Goal: Information Seeking & Learning: Learn about a topic

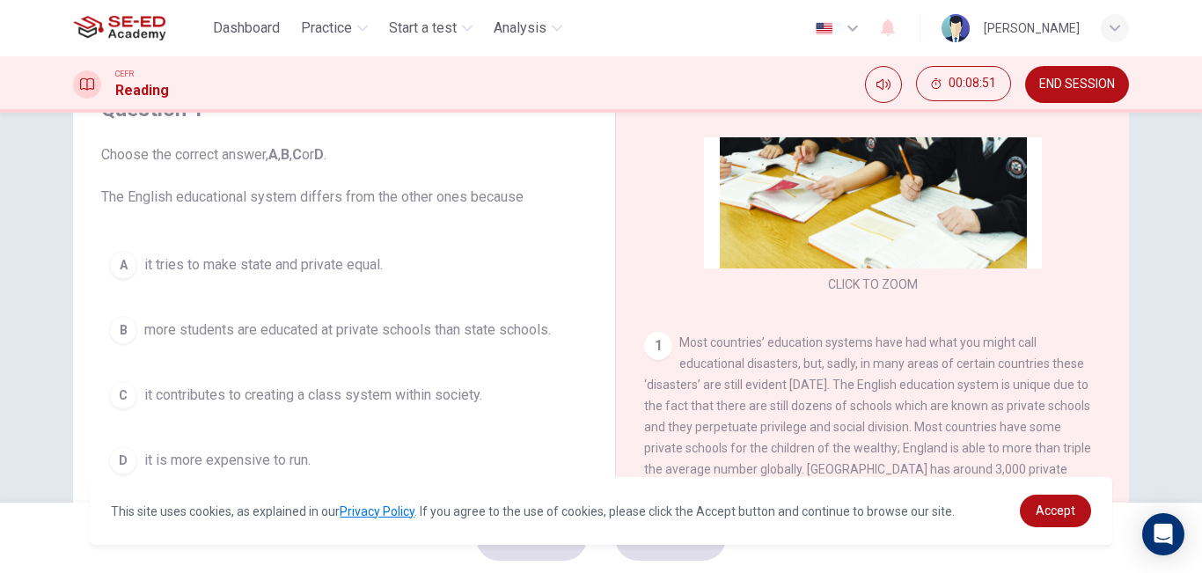
scroll to position [264, 0]
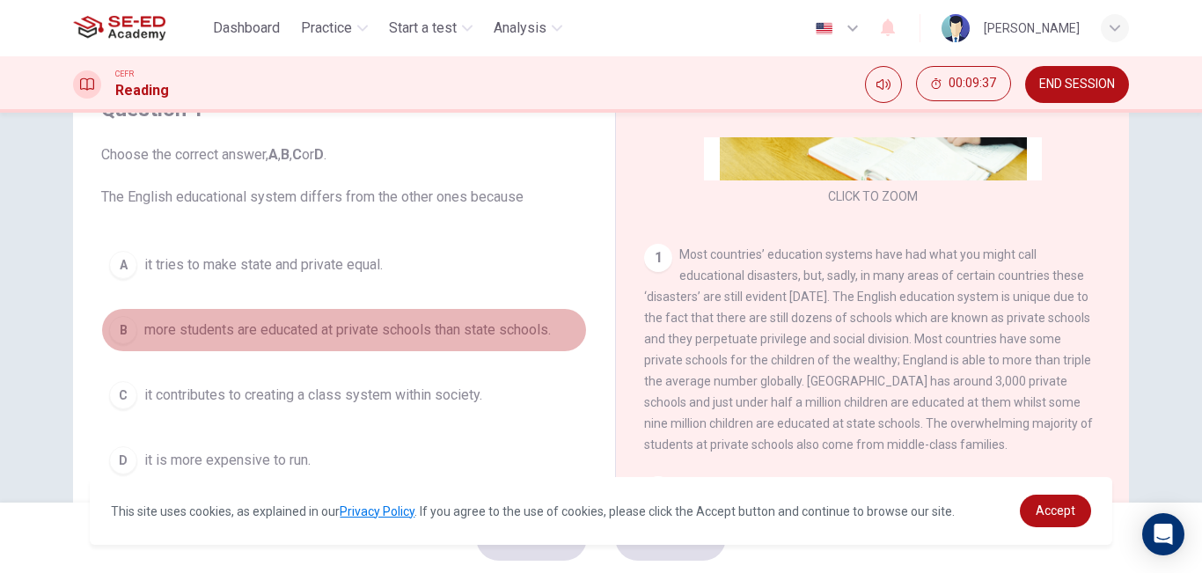
click at [353, 343] on button "B more students are educated at private schools than state schools." at bounding box center [344, 330] width 486 height 44
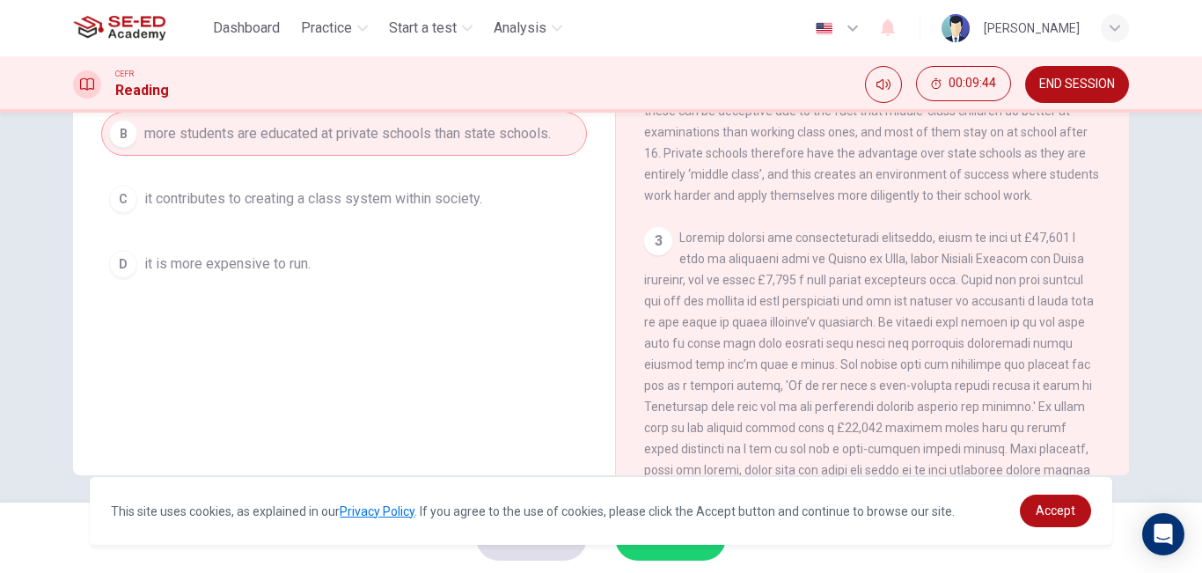
scroll to position [292, 0]
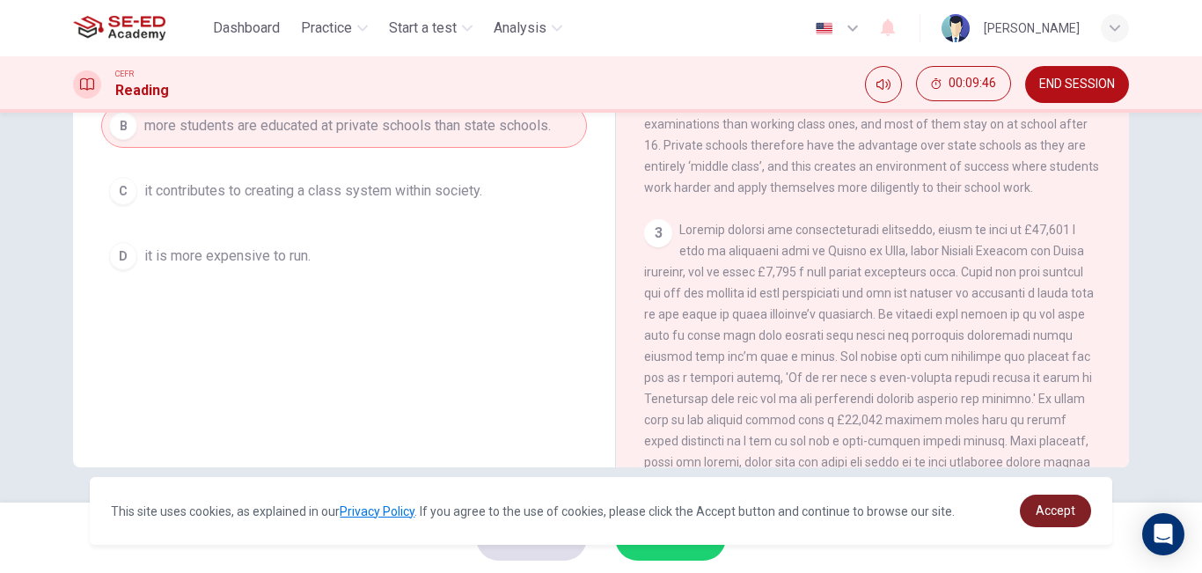
click at [1051, 509] on span "Accept" at bounding box center [1056, 510] width 40 height 14
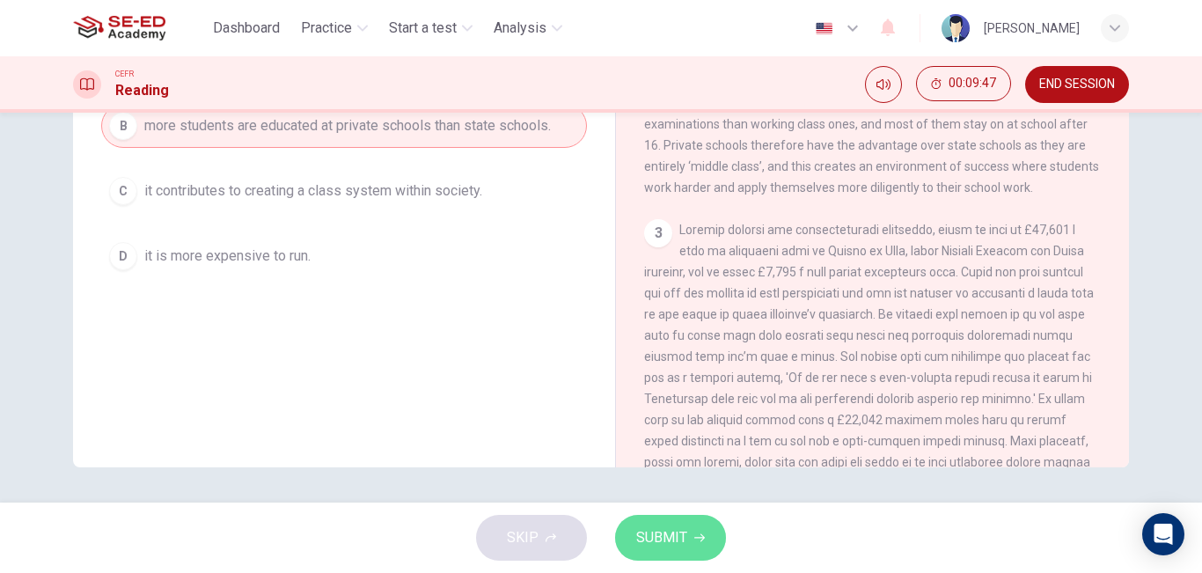
click at [692, 521] on button "SUBMIT" at bounding box center [670, 538] width 111 height 46
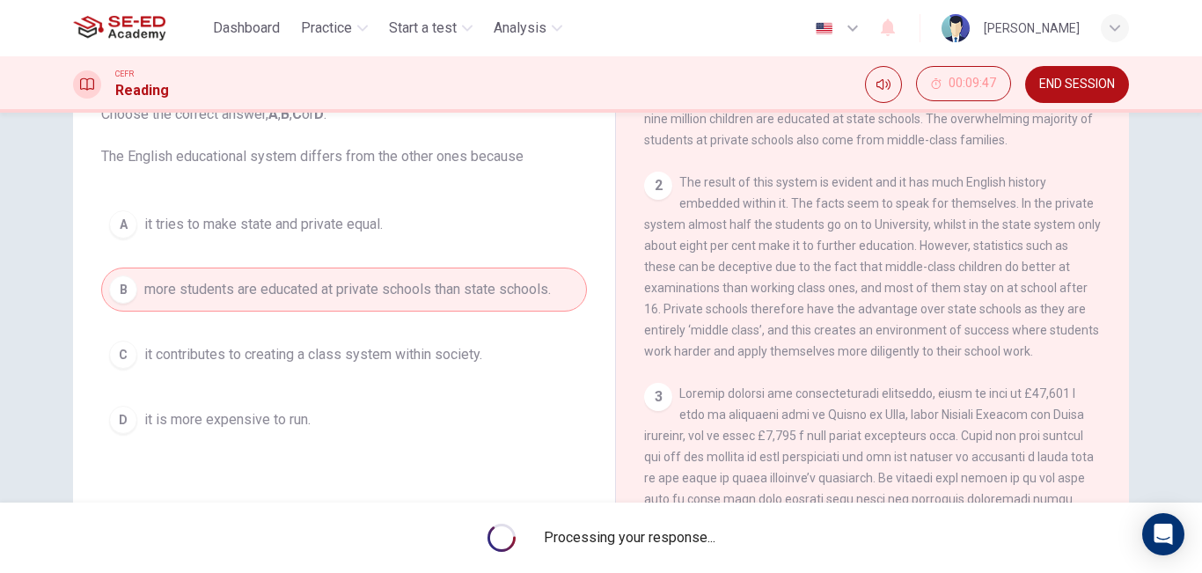
scroll to position [116, 0]
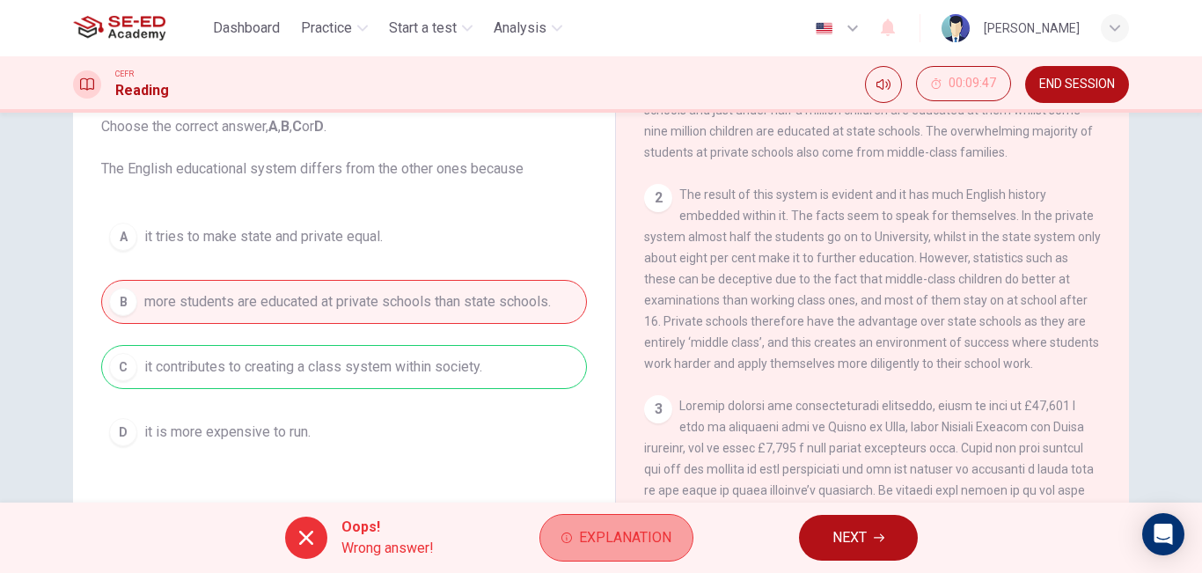
click at [612, 538] on span "Explanation" at bounding box center [625, 537] width 92 height 25
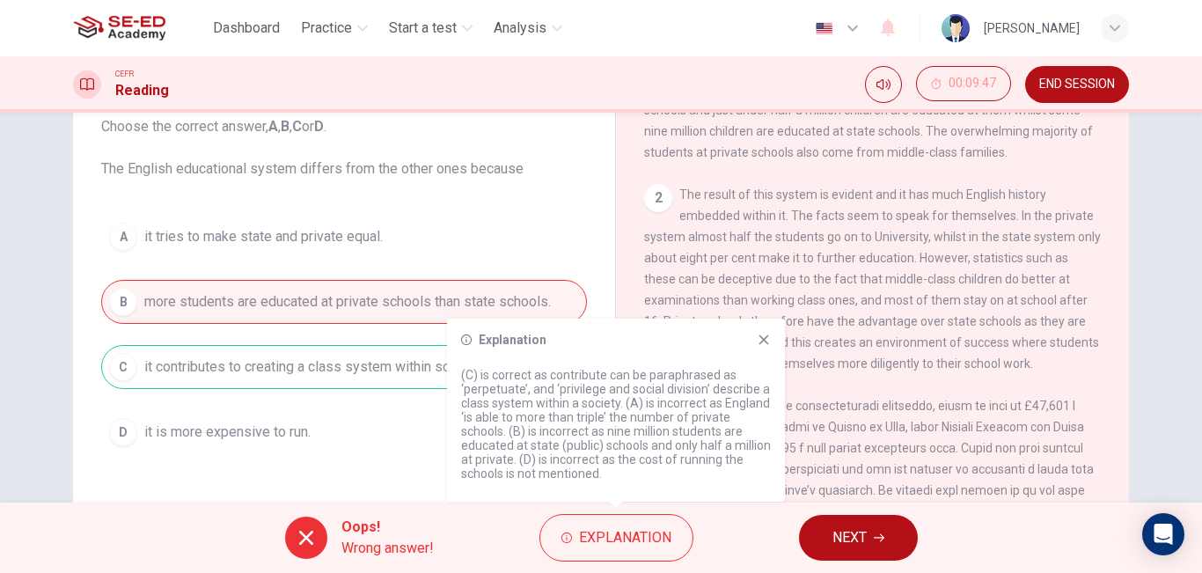
click at [762, 339] on icon at bounding box center [764, 340] width 10 height 10
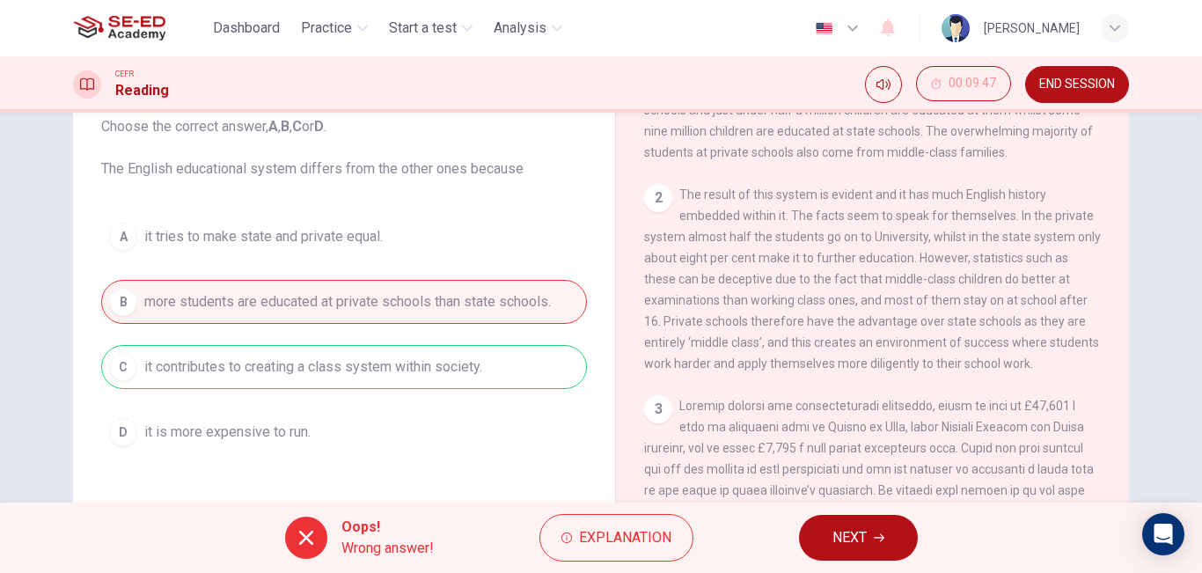
click at [854, 555] on button "NEXT" at bounding box center [858, 538] width 119 height 46
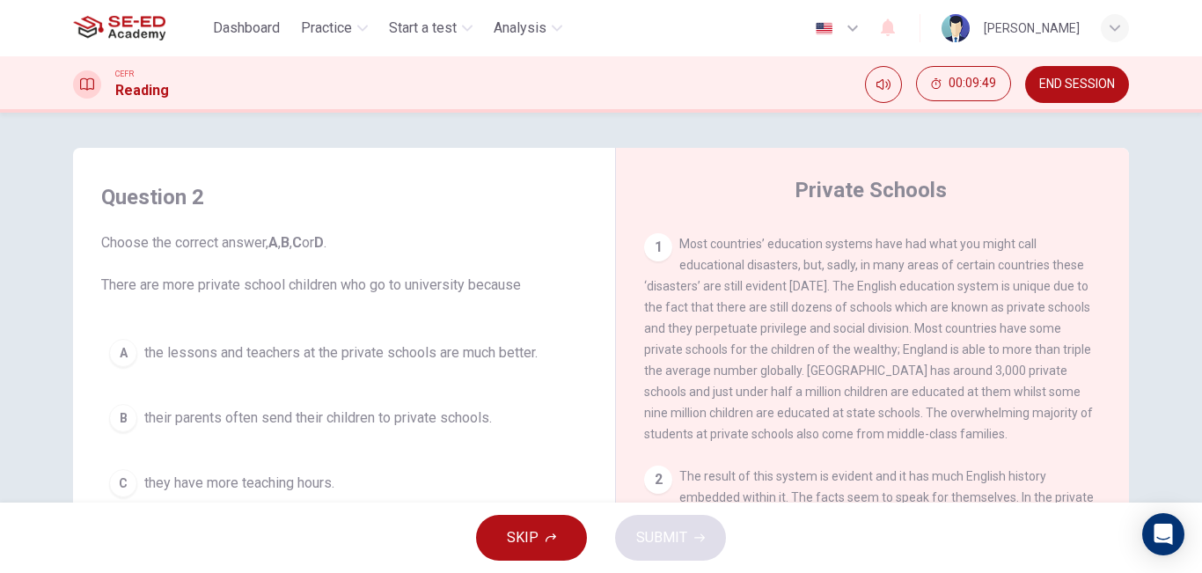
scroll to position [352, 0]
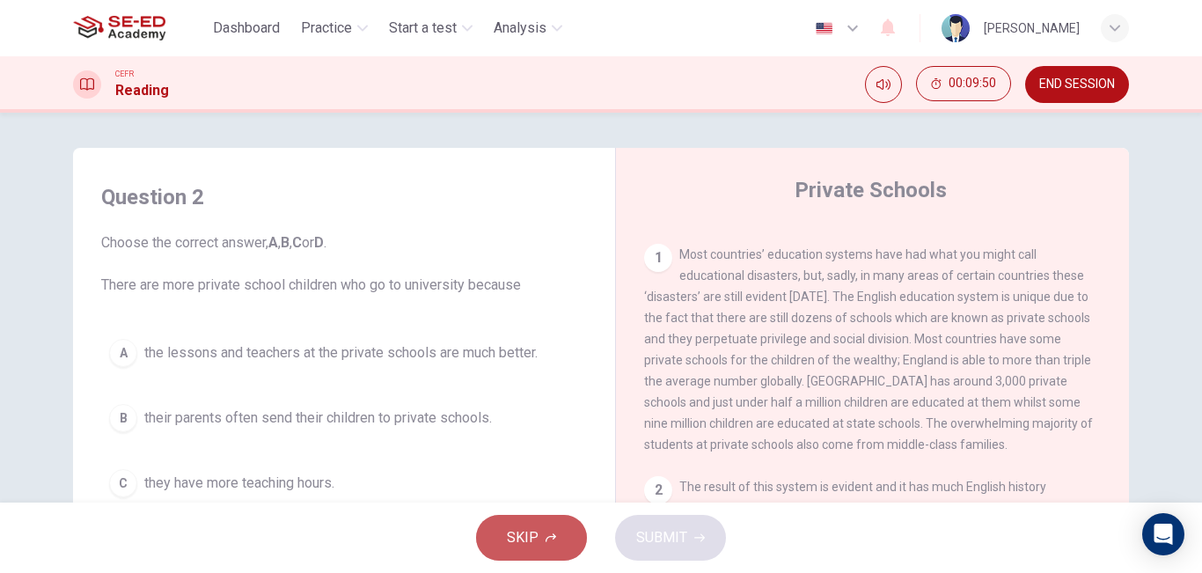
click at [540, 532] on button "SKIP" at bounding box center [531, 538] width 111 height 46
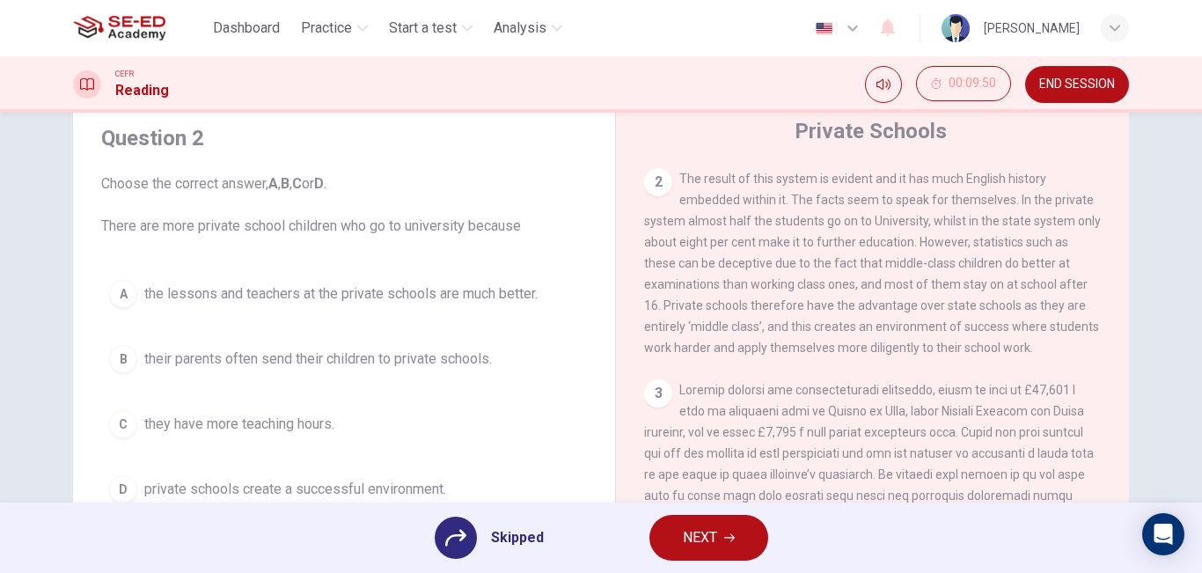
scroll to position [88, 0]
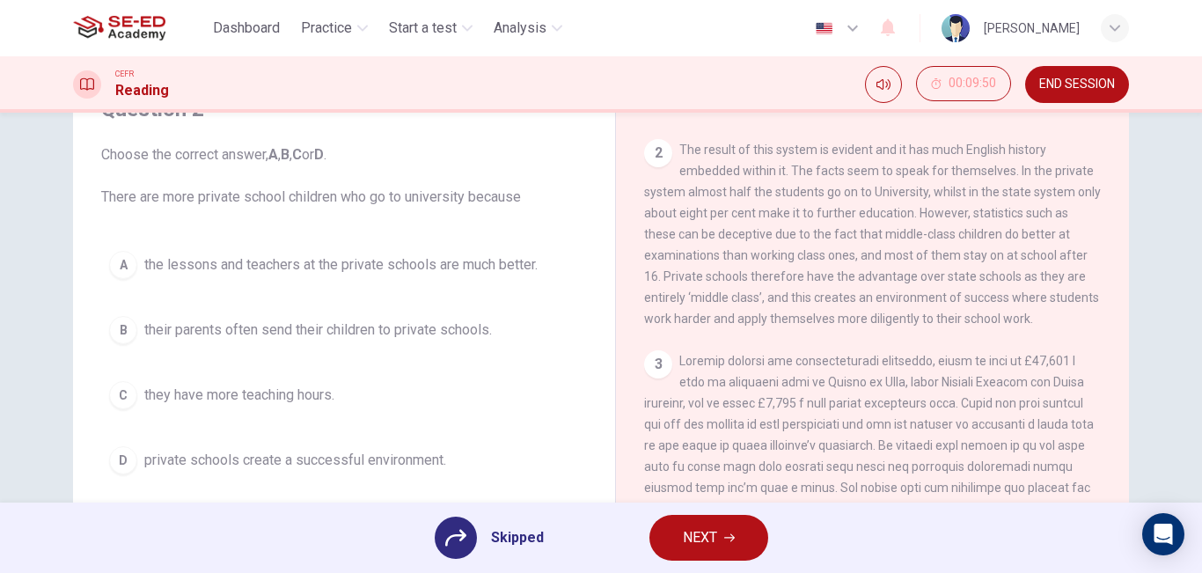
click at [343, 464] on div "A the lessons and teachers at the private schools are much better. B their pare…" at bounding box center [344, 362] width 486 height 239
click at [344, 451] on div "A the lessons and teachers at the private schools are much better. B their pare…" at bounding box center [344, 362] width 486 height 239
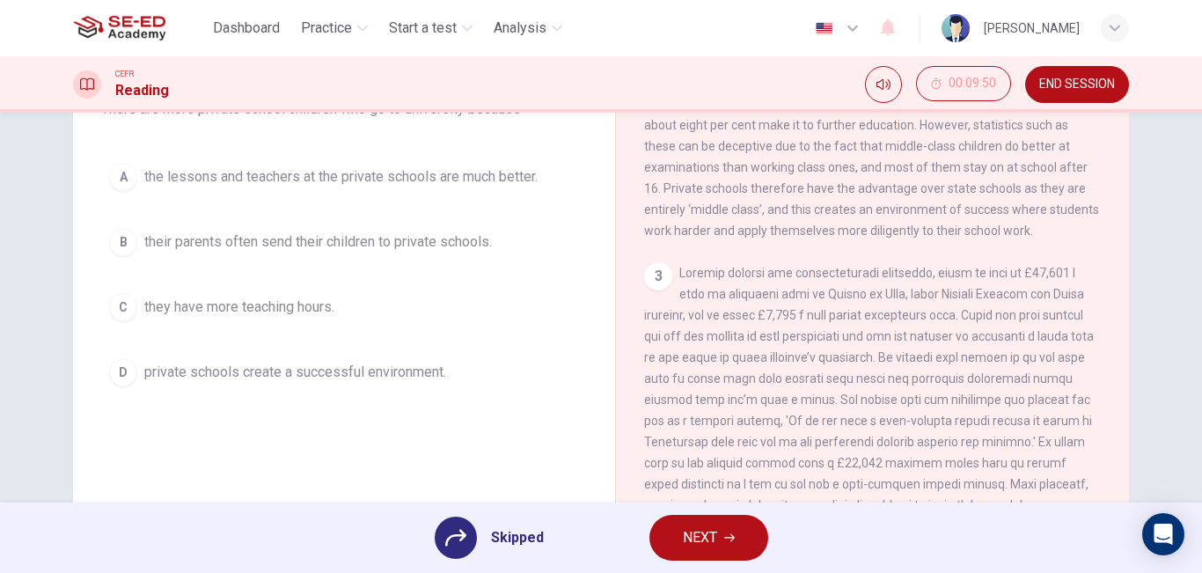
click at [505, 529] on span "Skipped" at bounding box center [517, 537] width 53 height 21
click at [287, 370] on div "A the lessons and teachers at the private schools are much better. B their pare…" at bounding box center [344, 274] width 486 height 239
click at [289, 370] on div "A the lessons and teachers at the private schools are much better. B their pare…" at bounding box center [344, 274] width 486 height 239
click at [664, 544] on button "NEXT" at bounding box center [708, 538] width 119 height 46
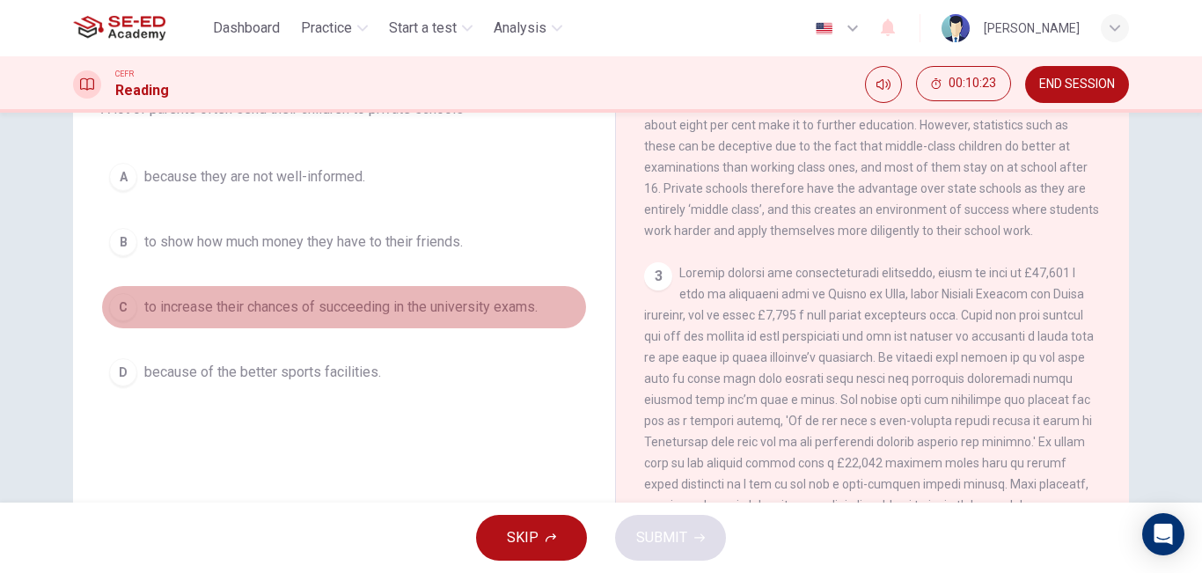
click at [394, 307] on span "to increase their chances of succeeding in the university exams." at bounding box center [340, 307] width 393 height 21
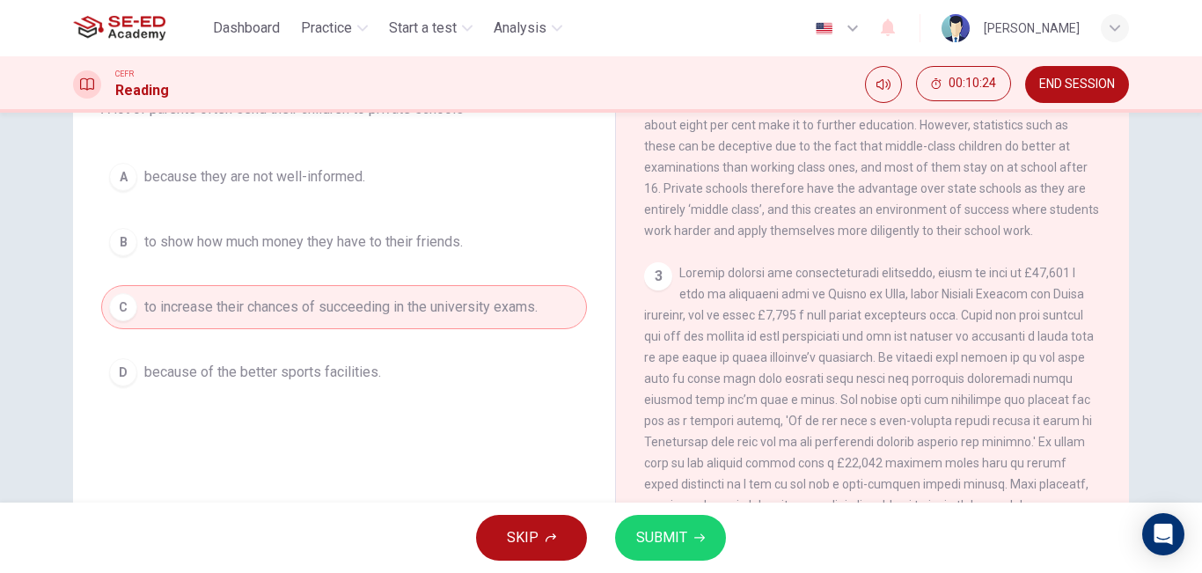
click at [679, 562] on div "SKIP SUBMIT" at bounding box center [601, 537] width 1202 height 70
click at [670, 534] on span "SUBMIT" at bounding box center [661, 537] width 51 height 25
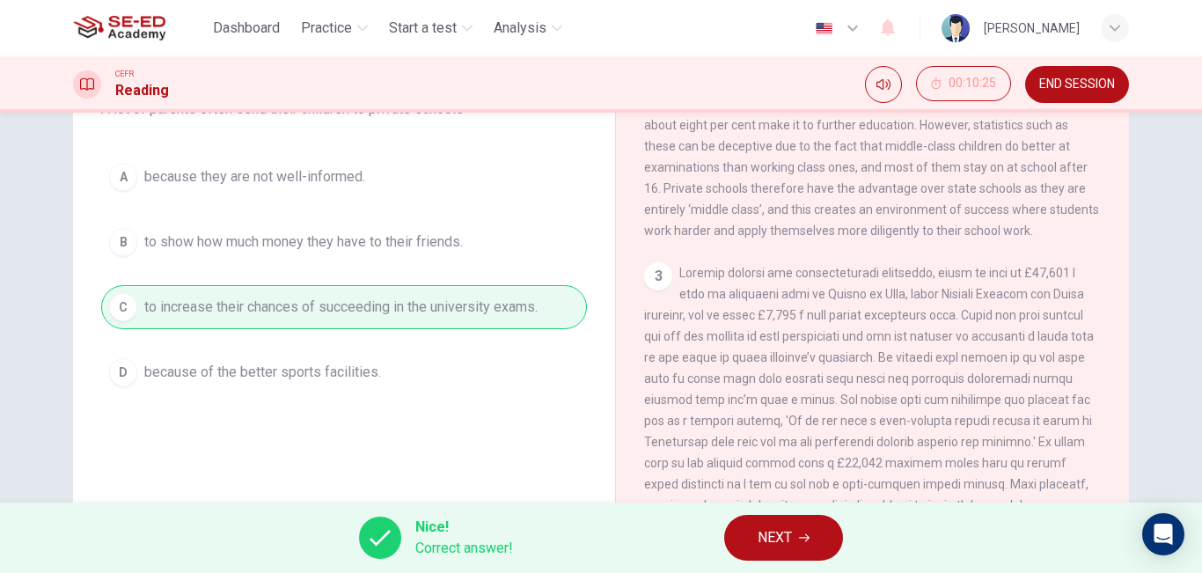
click at [788, 512] on div "Nice! Correct answer! NEXT" at bounding box center [601, 537] width 1202 height 70
click at [796, 530] on button "NEXT" at bounding box center [783, 538] width 119 height 46
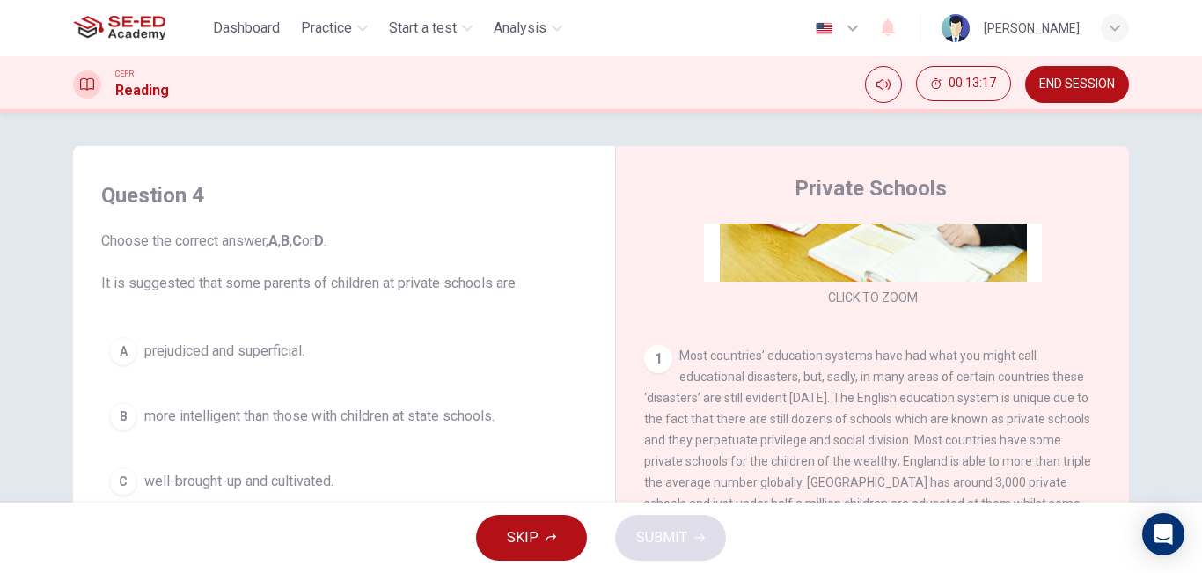
scroll to position [0, 0]
click at [296, 424] on span "more intelligent than those with children at state schools." at bounding box center [319, 417] width 350 height 21
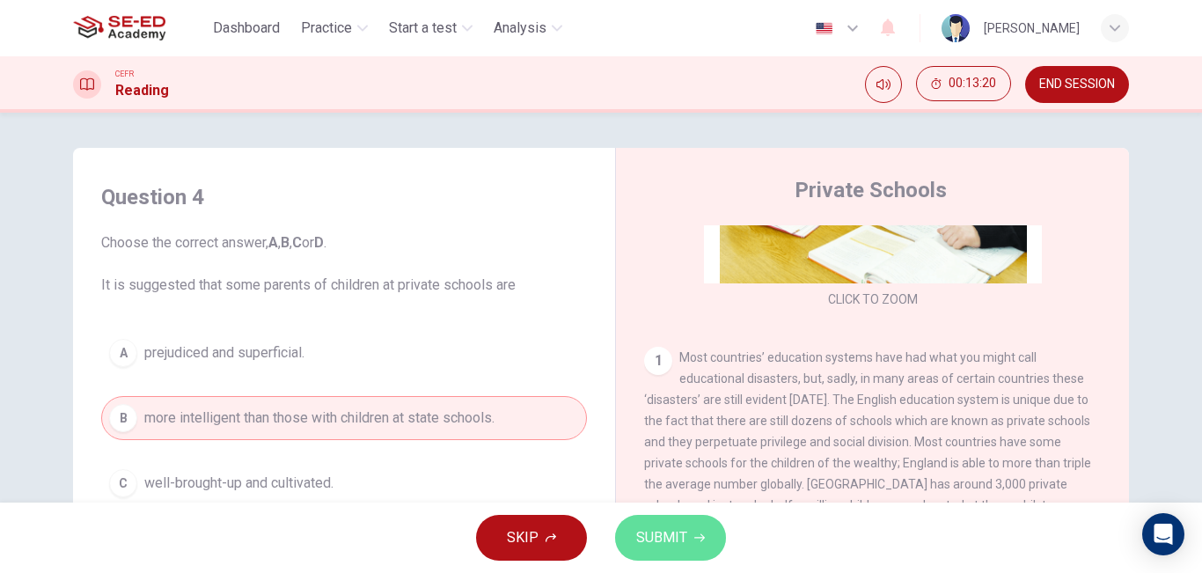
click at [671, 535] on span "SUBMIT" at bounding box center [661, 537] width 51 height 25
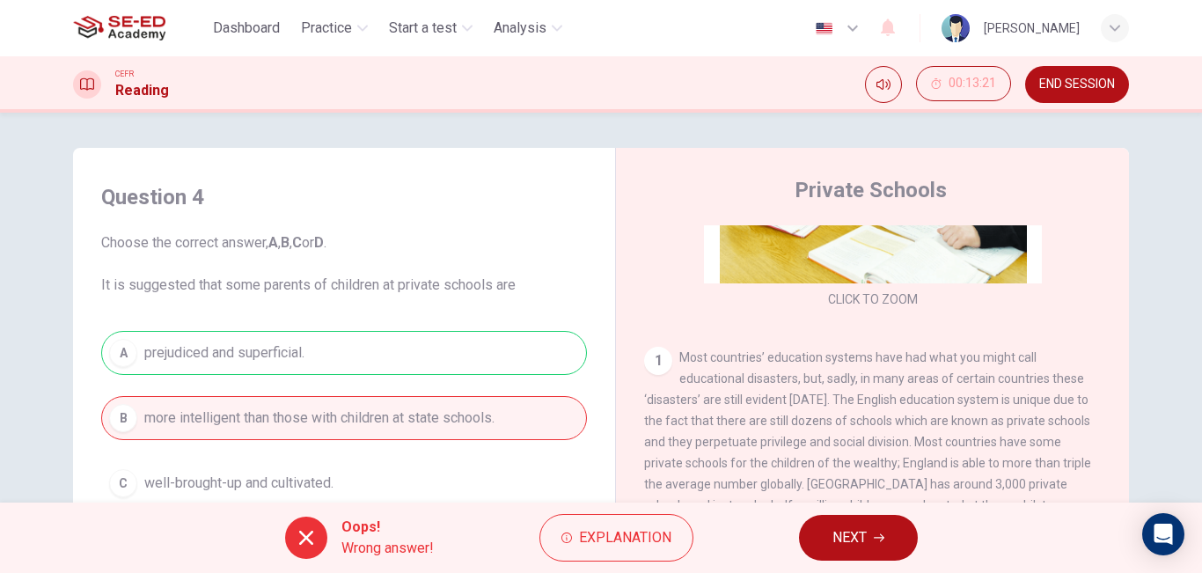
scroll to position [88, 0]
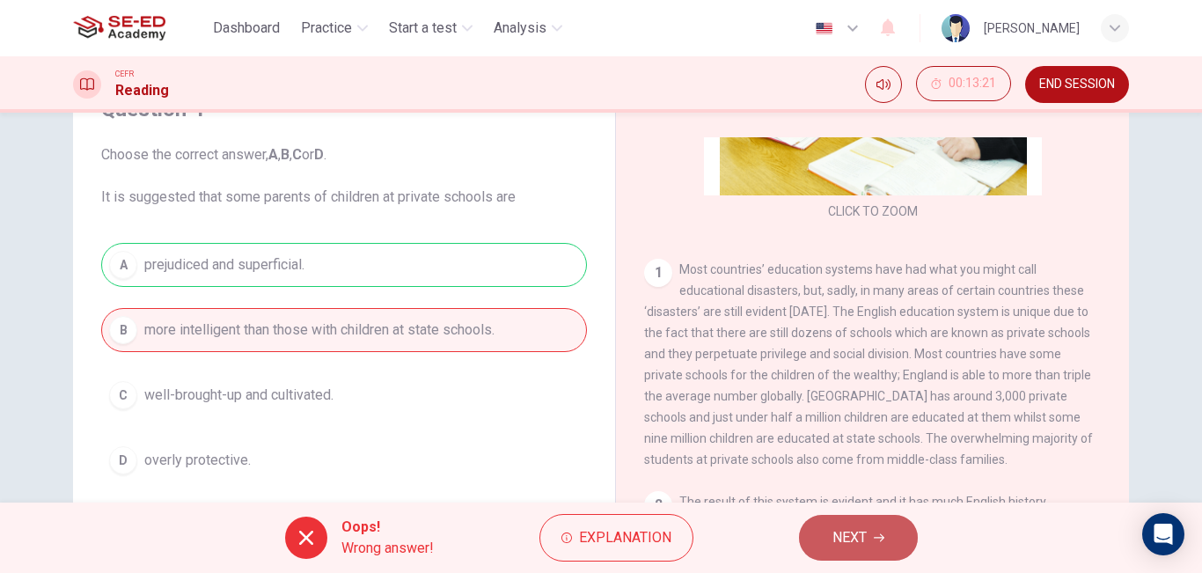
click at [834, 531] on span "NEXT" at bounding box center [849, 537] width 34 height 25
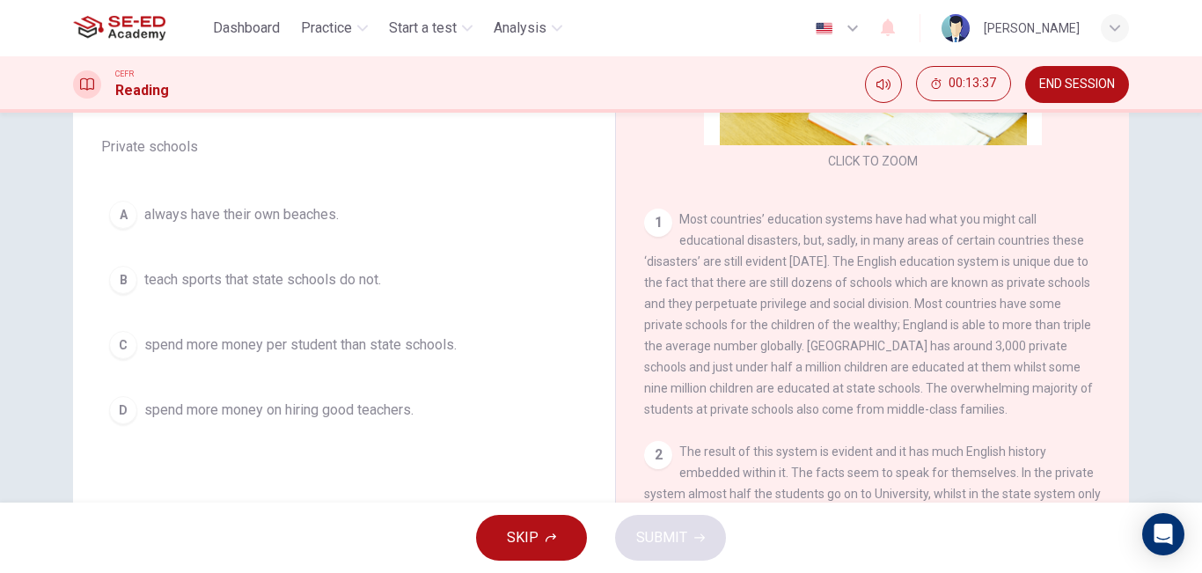
scroll to position [176, 0]
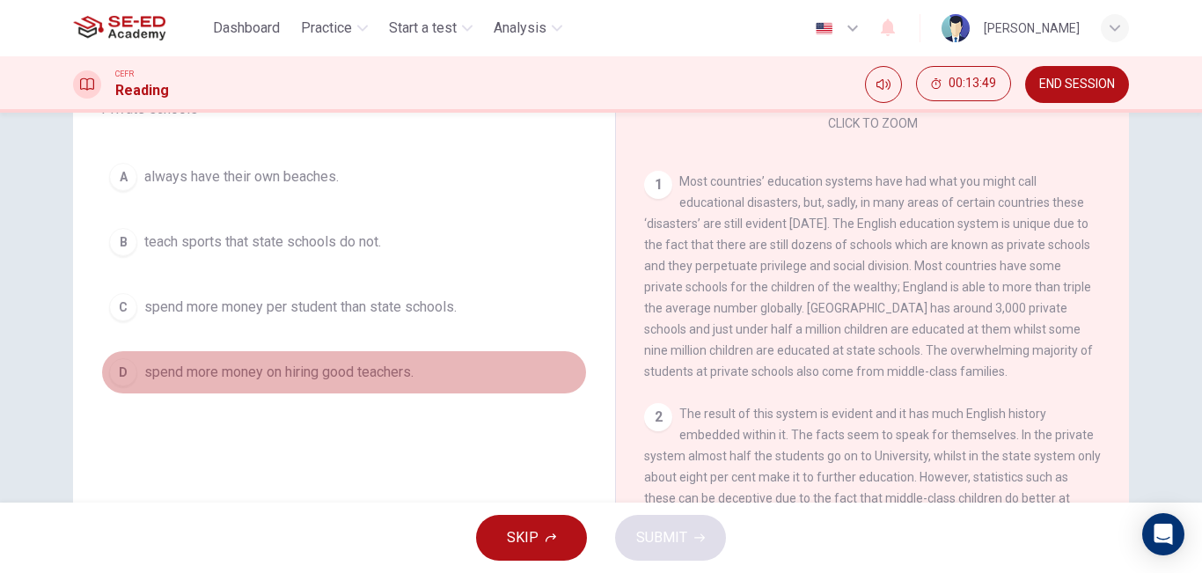
click at [350, 386] on button "D spend more money on hiring good teachers." at bounding box center [344, 372] width 486 height 44
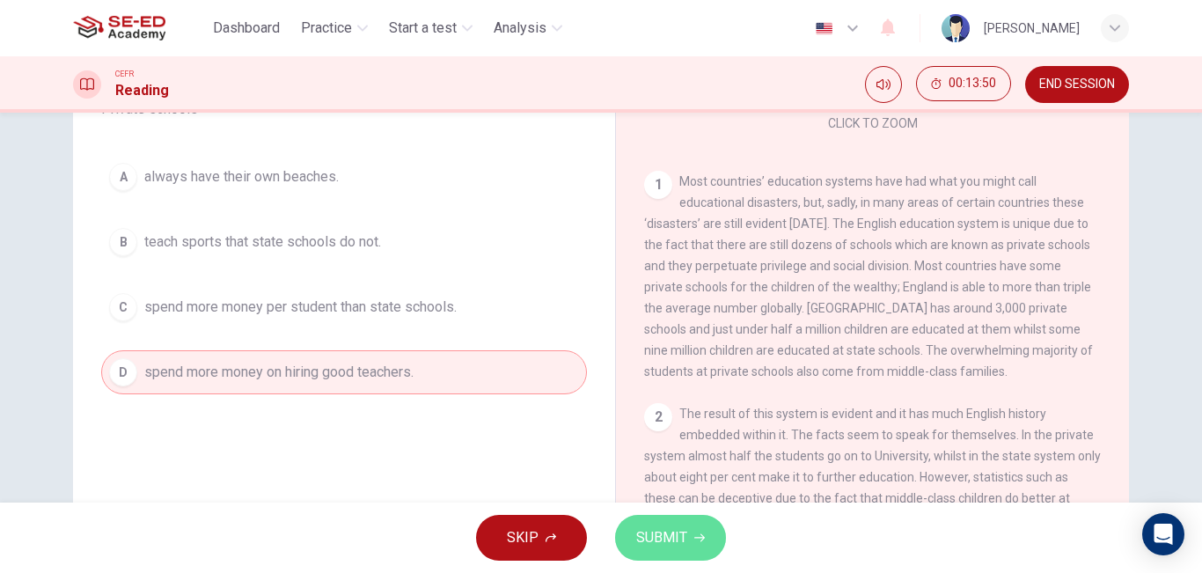
click at [646, 530] on span "SUBMIT" at bounding box center [661, 537] width 51 height 25
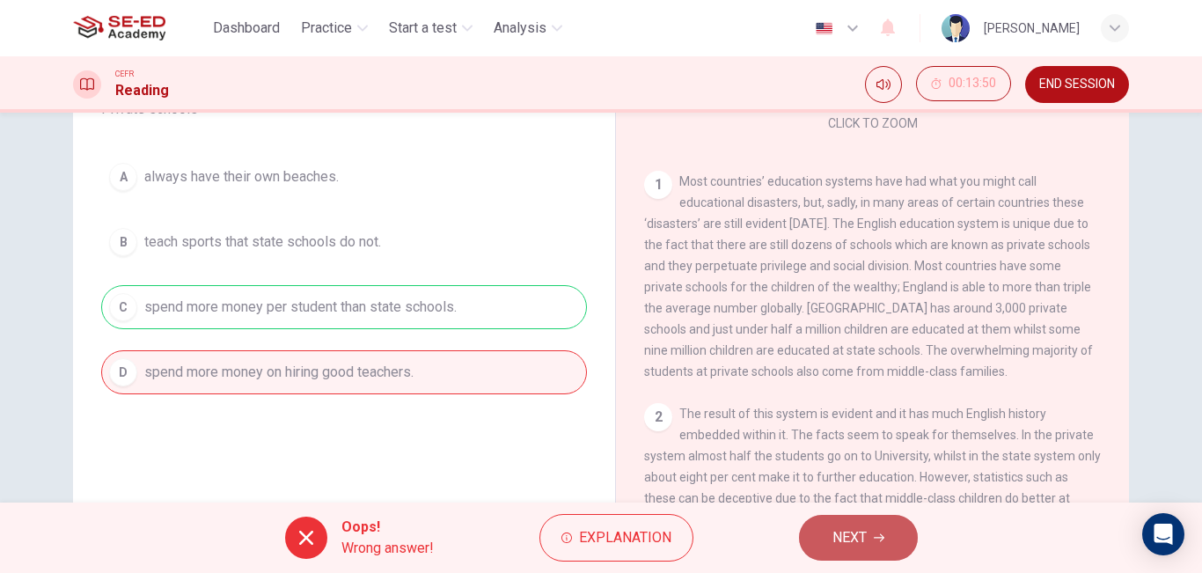
click at [857, 527] on span "NEXT" at bounding box center [849, 537] width 34 height 25
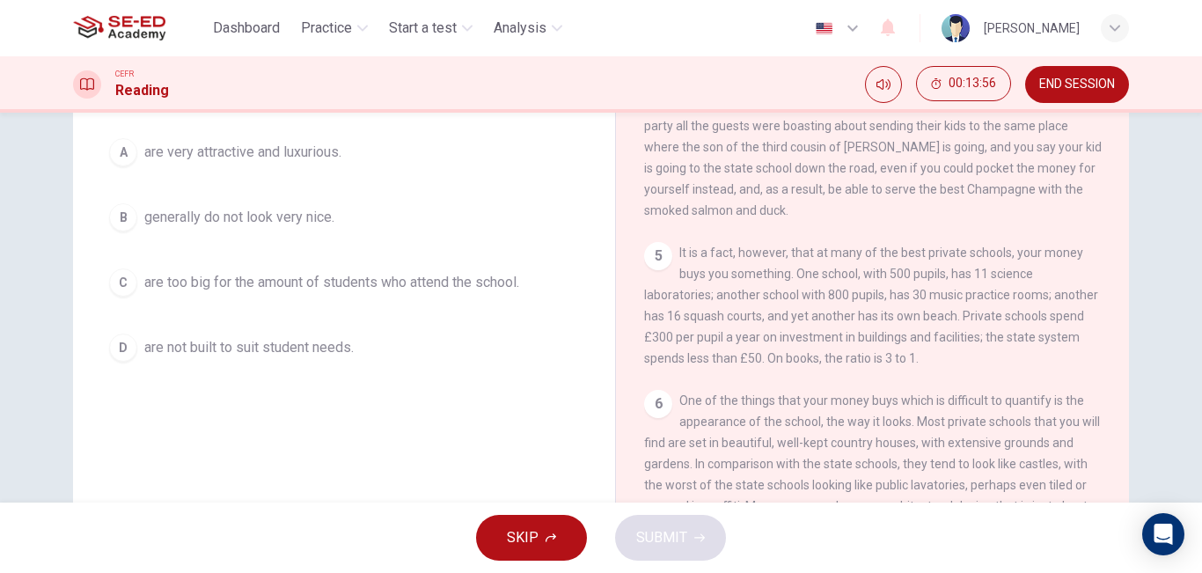
scroll to position [292, 0]
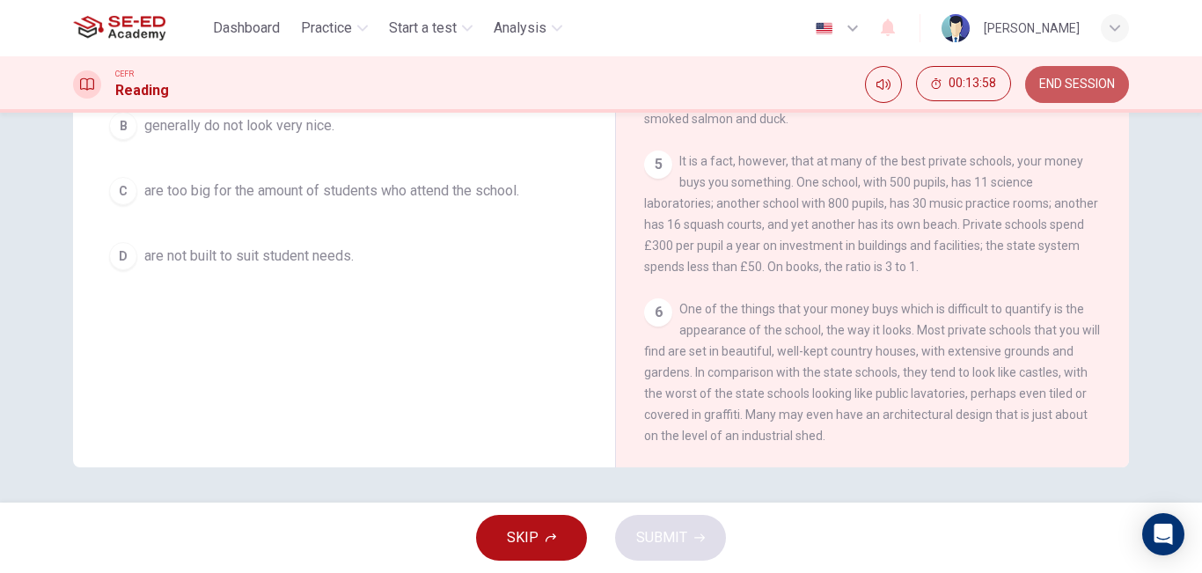
click at [1112, 84] on span "END SESSION" at bounding box center [1077, 84] width 76 height 14
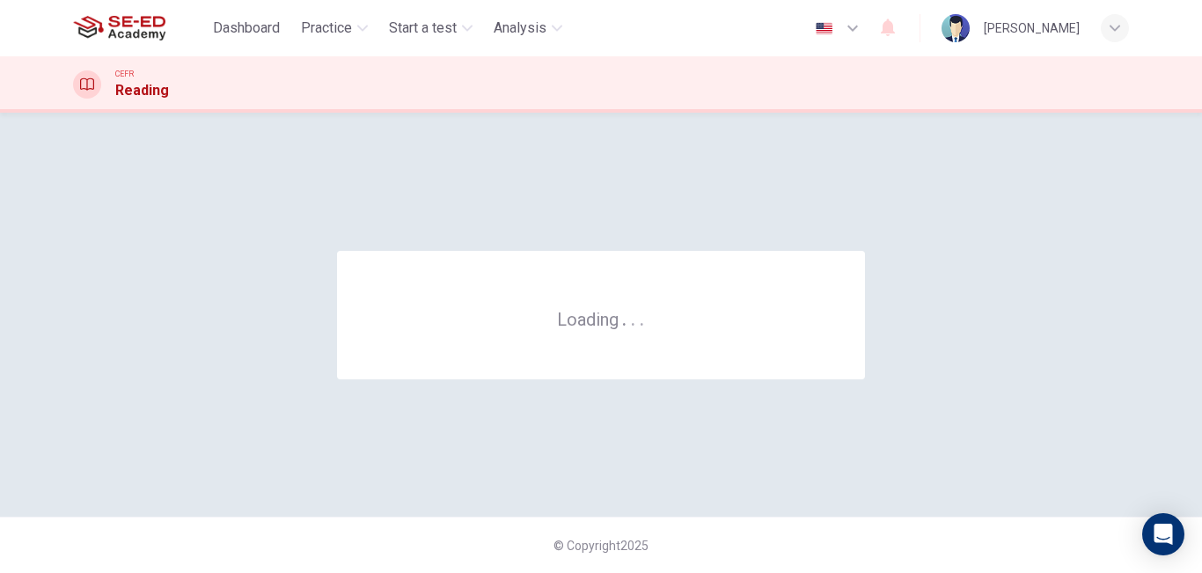
scroll to position [0, 0]
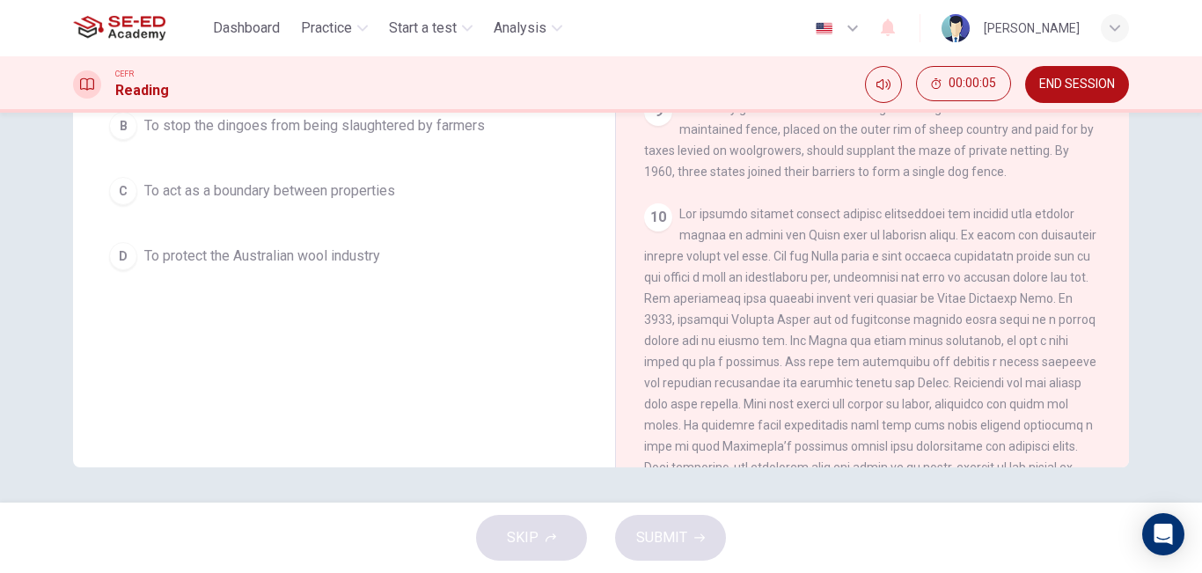
scroll to position [1584, 0]
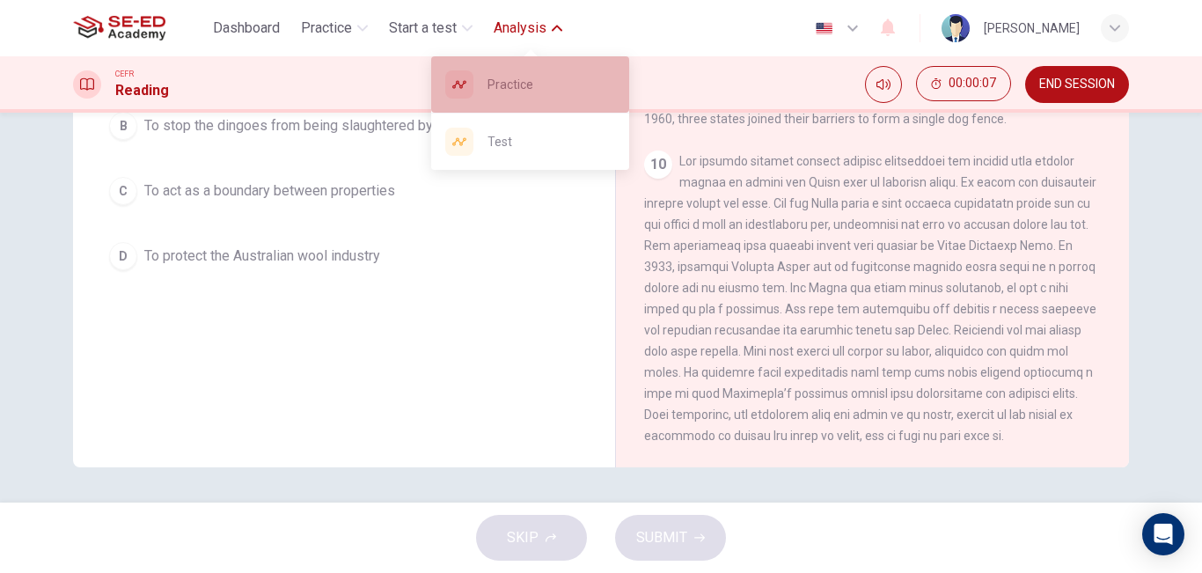
drag, startPoint x: 553, startPoint y: 85, endPoint x: 688, endPoint y: 146, distance: 147.7
click at [553, 85] on span "Practice" at bounding box center [551, 84] width 128 height 21
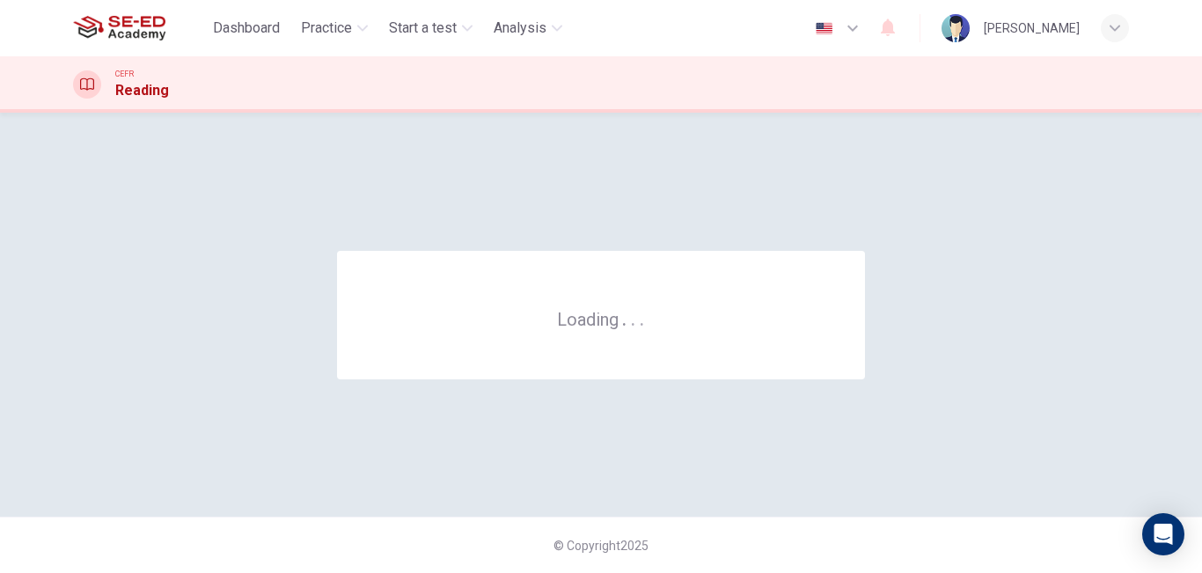
scroll to position [0, 0]
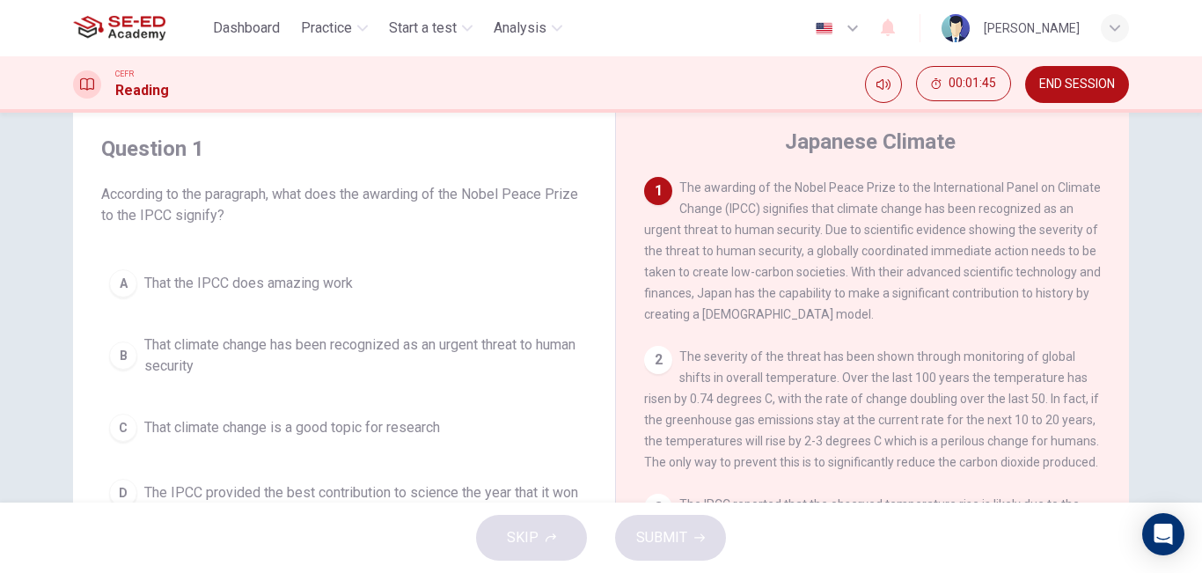
scroll to position [88, 0]
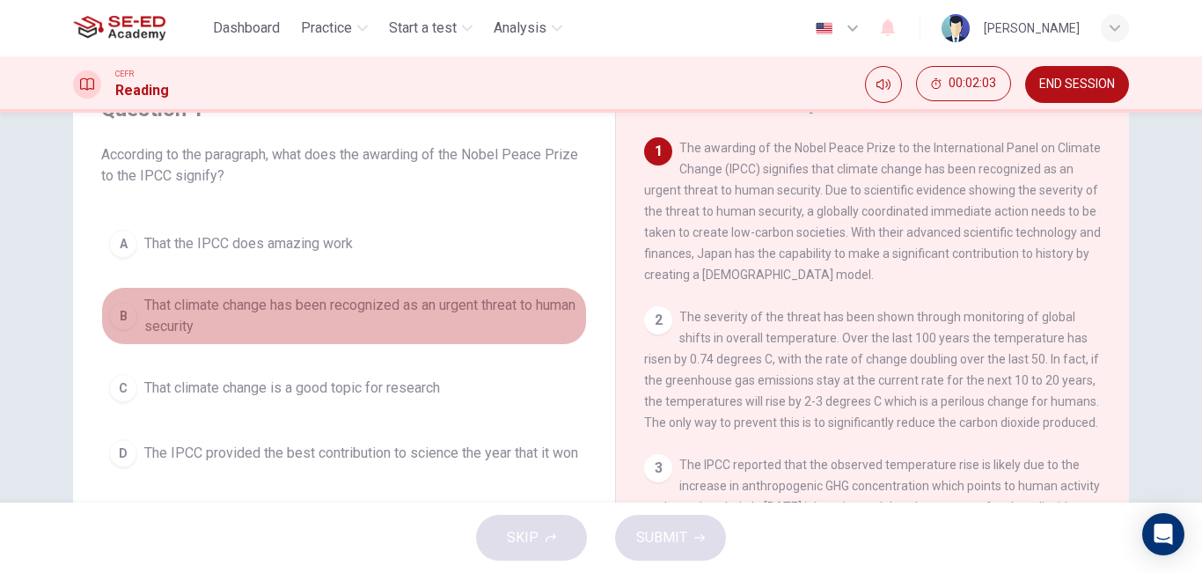
click at [414, 303] on span "That climate change has been recognized as an urgent threat to human security" at bounding box center [361, 316] width 435 height 42
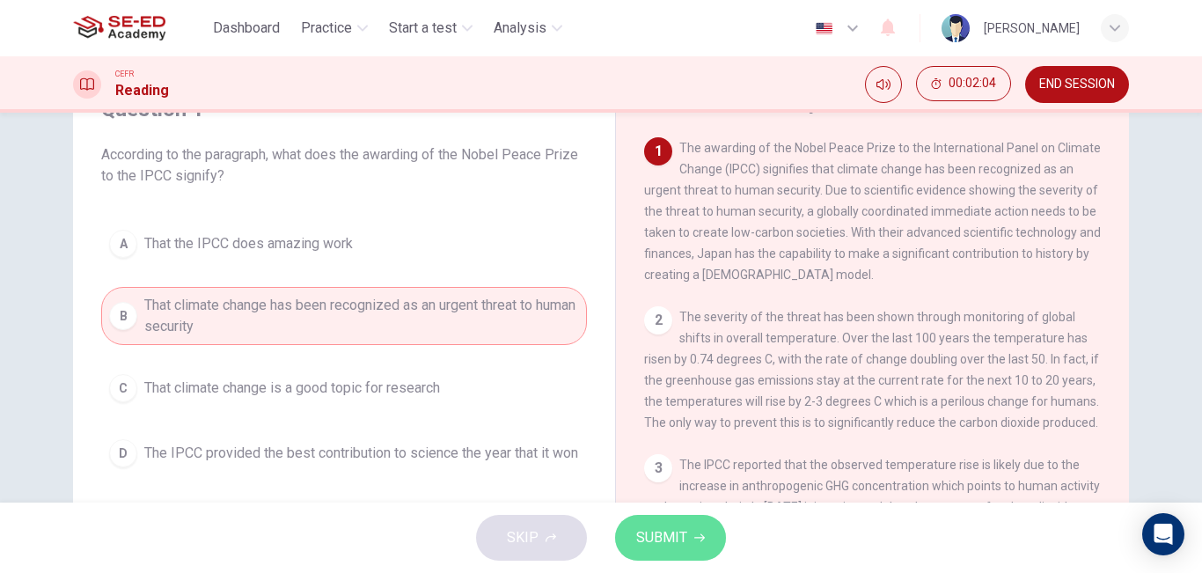
click at [670, 542] on span "SUBMIT" at bounding box center [661, 537] width 51 height 25
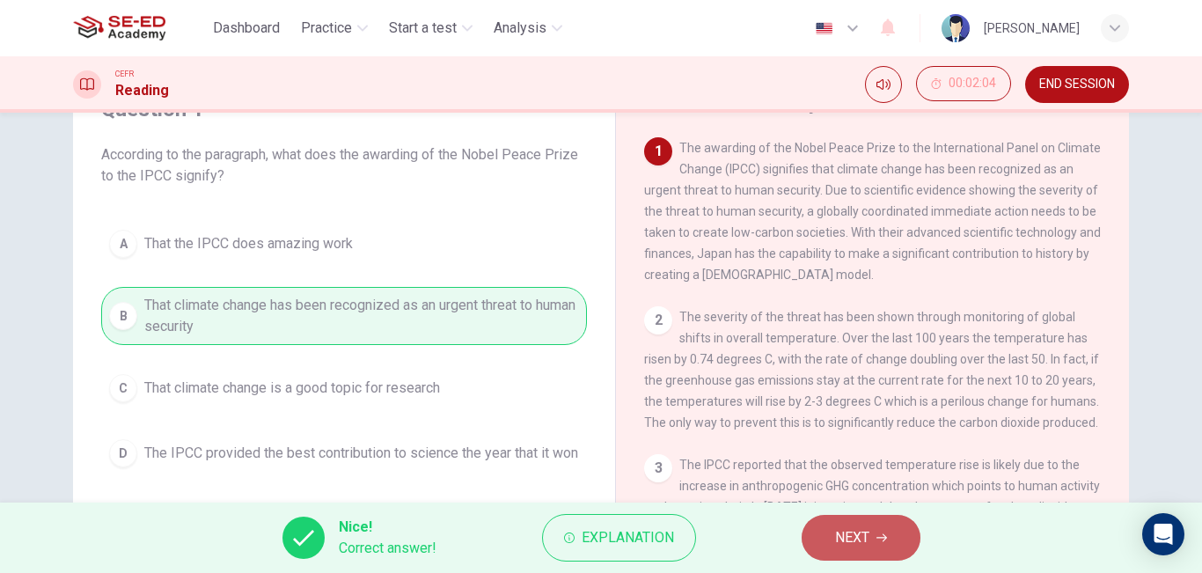
click at [889, 545] on button "NEXT" at bounding box center [861, 538] width 119 height 46
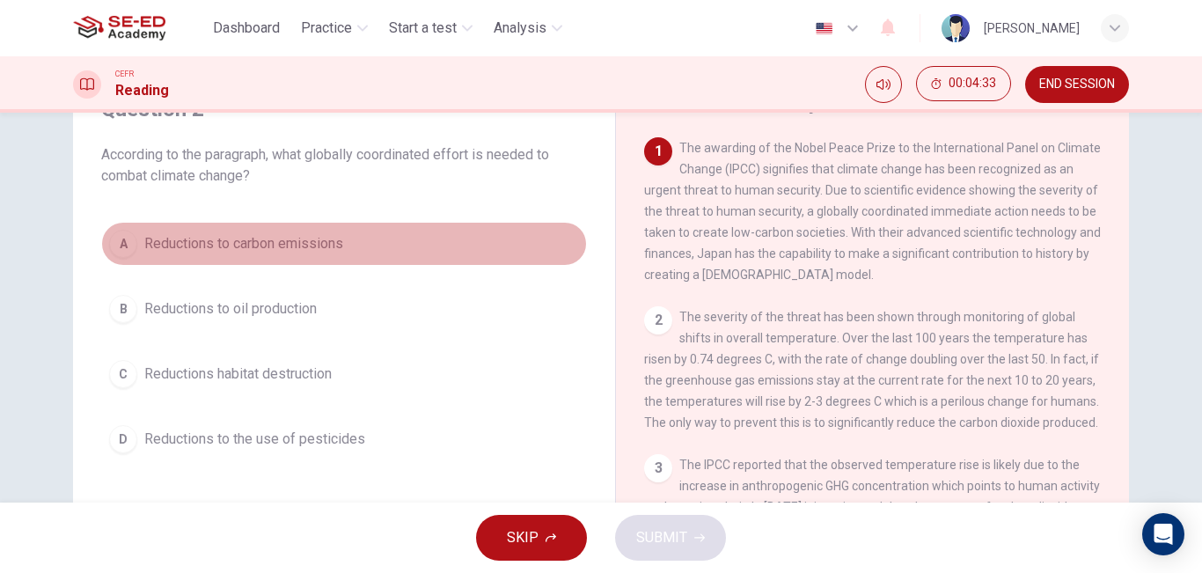
click at [305, 251] on span "Reductions to carbon emissions" at bounding box center [243, 243] width 199 height 21
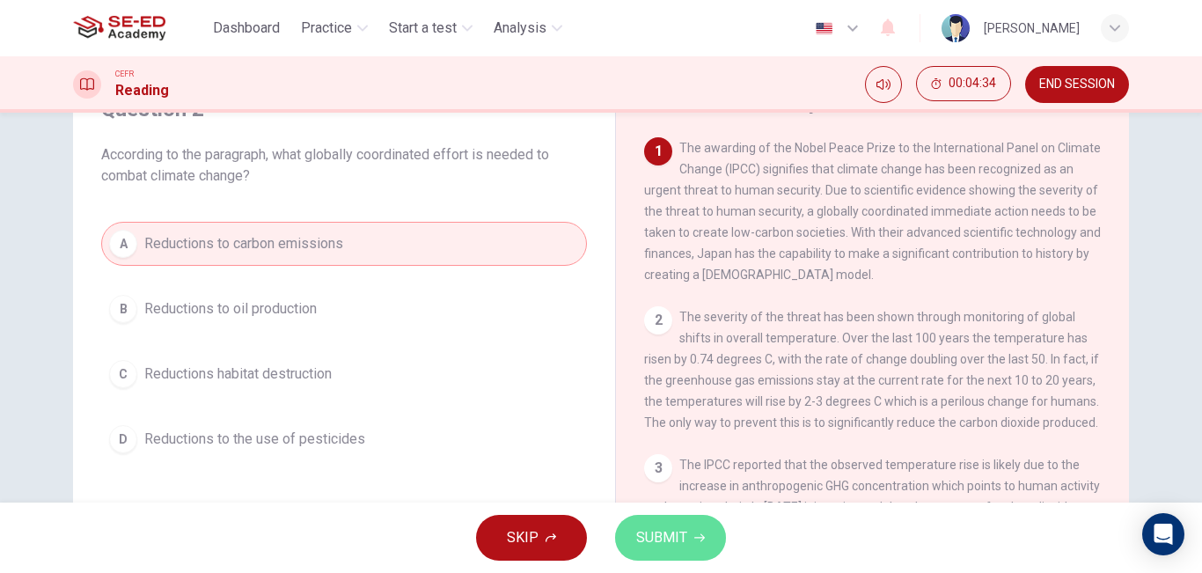
click at [678, 536] on span "SUBMIT" at bounding box center [661, 537] width 51 height 25
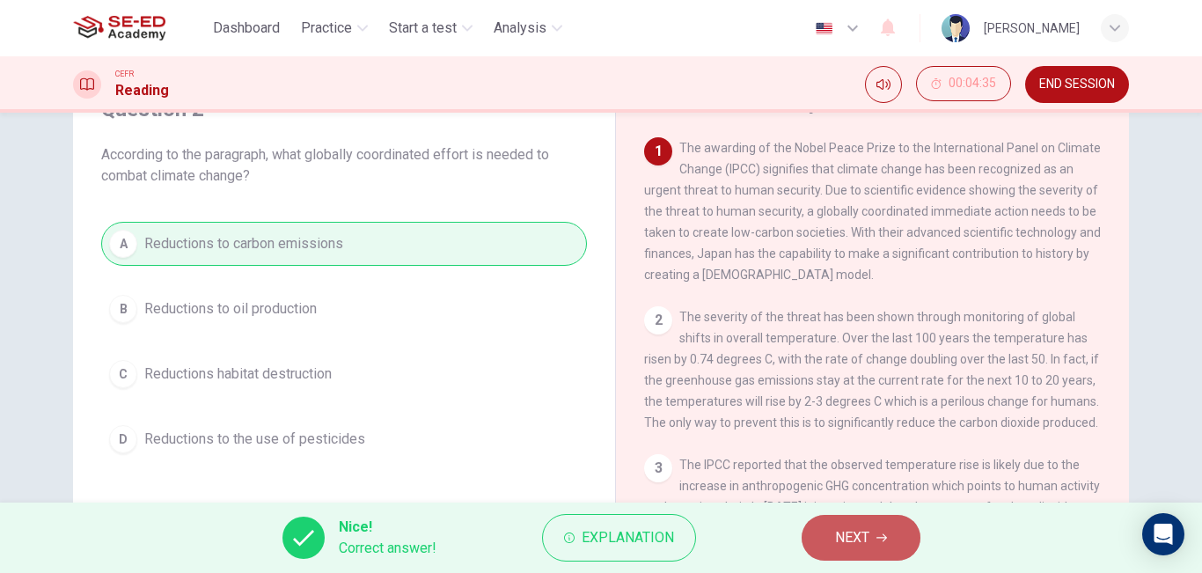
click at [882, 531] on button "NEXT" at bounding box center [861, 538] width 119 height 46
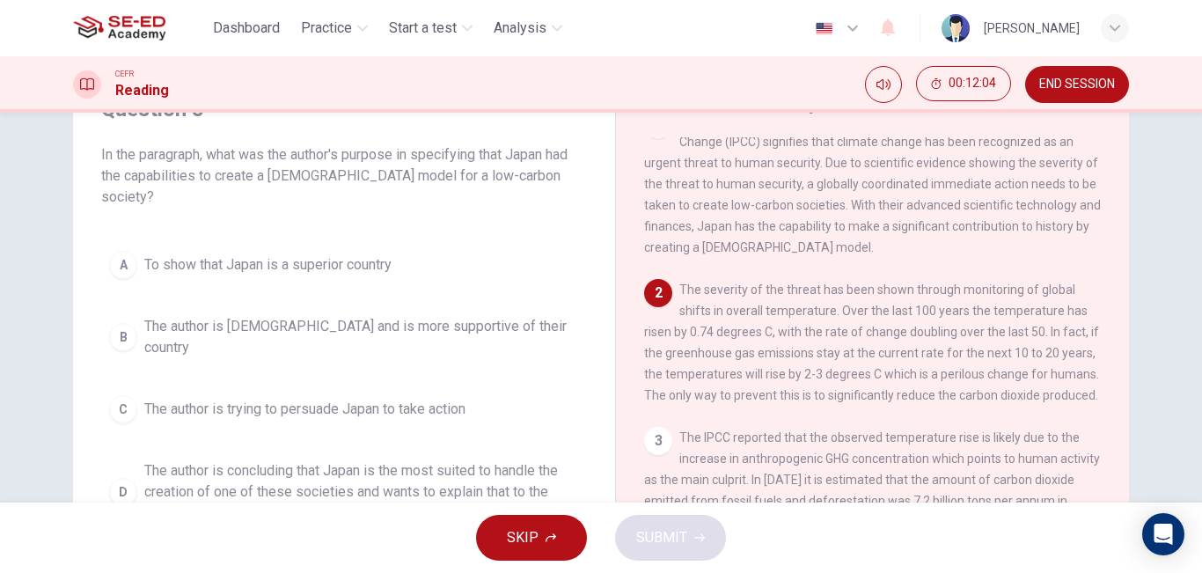
scroll to position [0, 0]
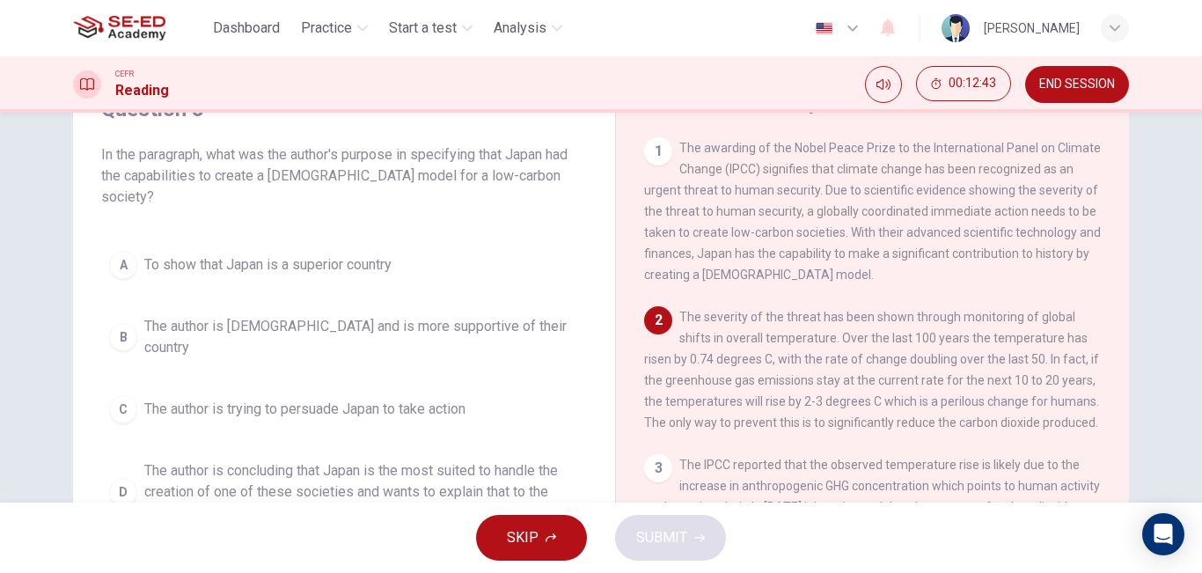
click at [497, 316] on span "The author is Japanese and is more supportive of their country" at bounding box center [361, 337] width 435 height 42
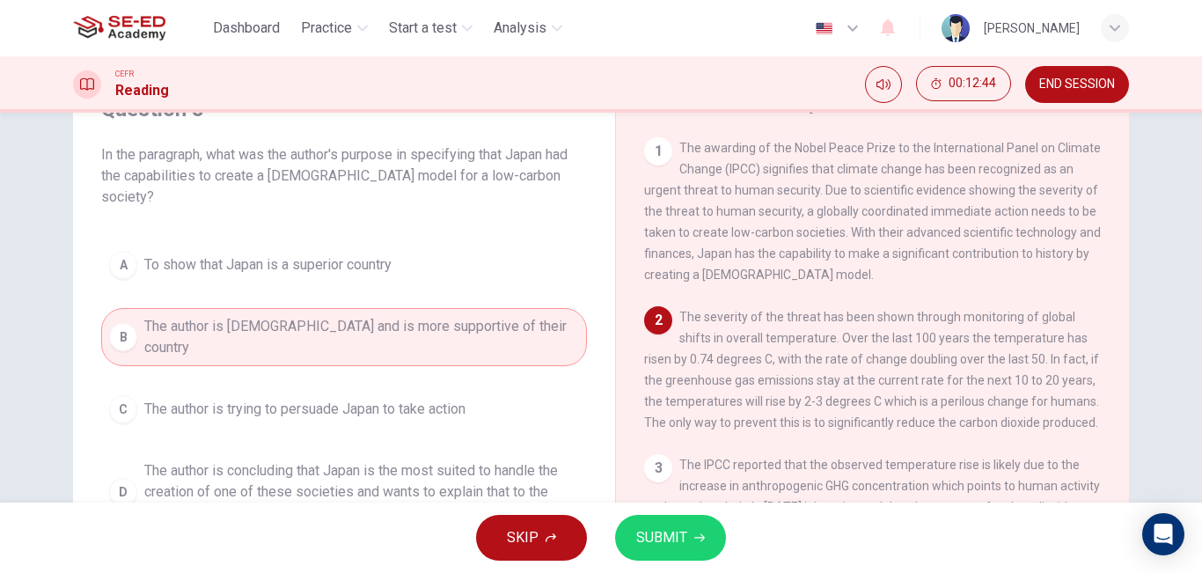
click at [657, 535] on span "SUBMIT" at bounding box center [661, 537] width 51 height 25
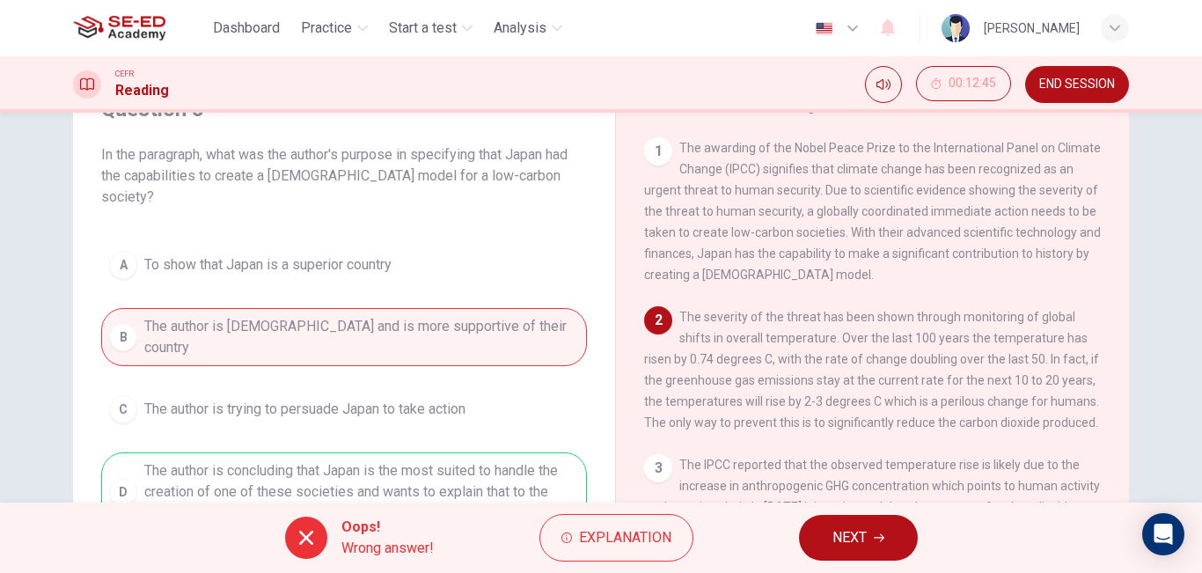
click at [881, 539] on icon "button" at bounding box center [879, 537] width 11 height 11
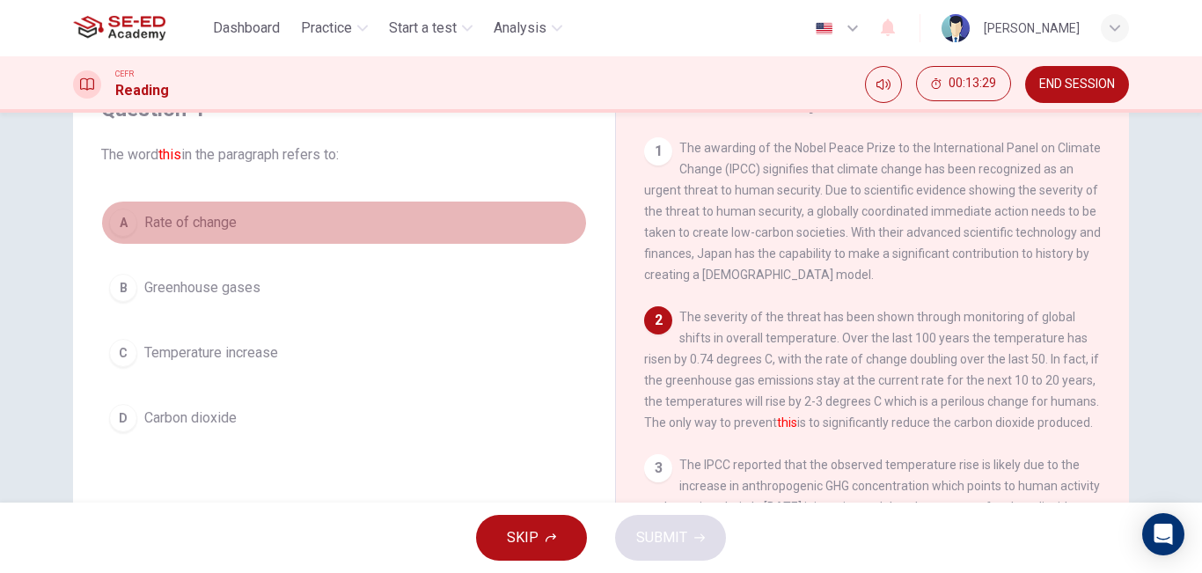
click at [212, 216] on span "Rate of change" at bounding box center [190, 222] width 92 height 21
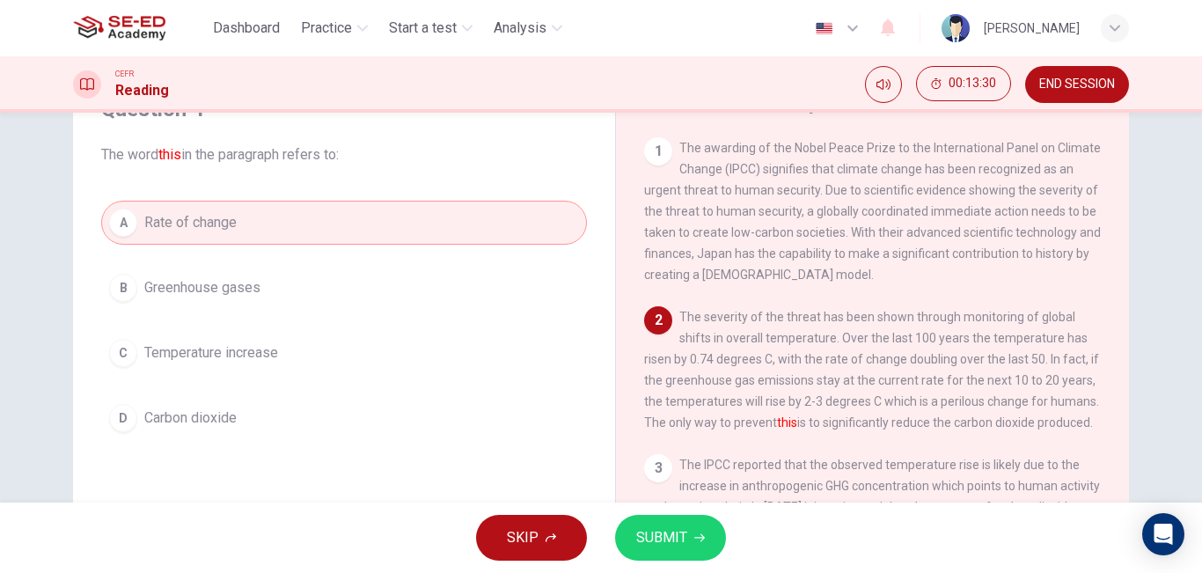
click at [688, 533] on button "SUBMIT" at bounding box center [670, 538] width 111 height 46
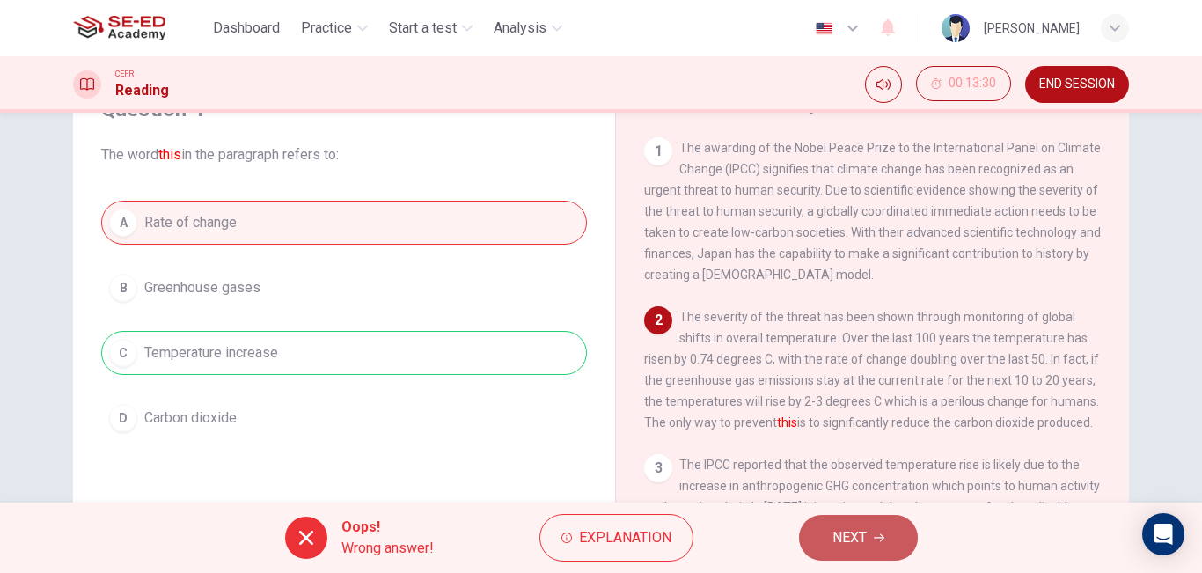
click at [892, 542] on button "NEXT" at bounding box center [858, 538] width 119 height 46
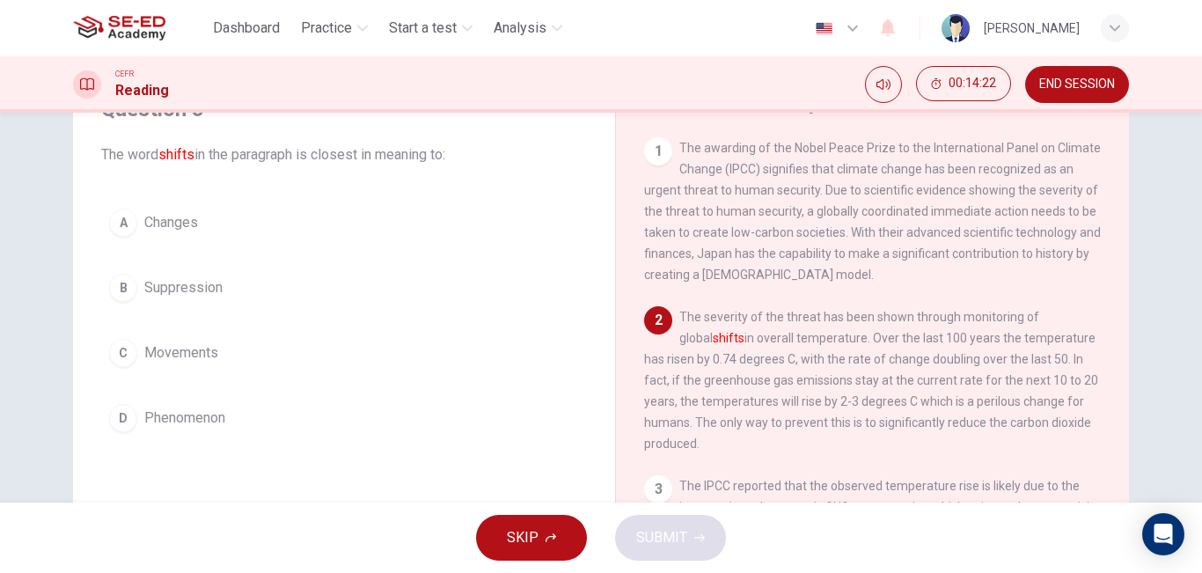
click at [186, 218] on span "Changes" at bounding box center [171, 222] width 54 height 21
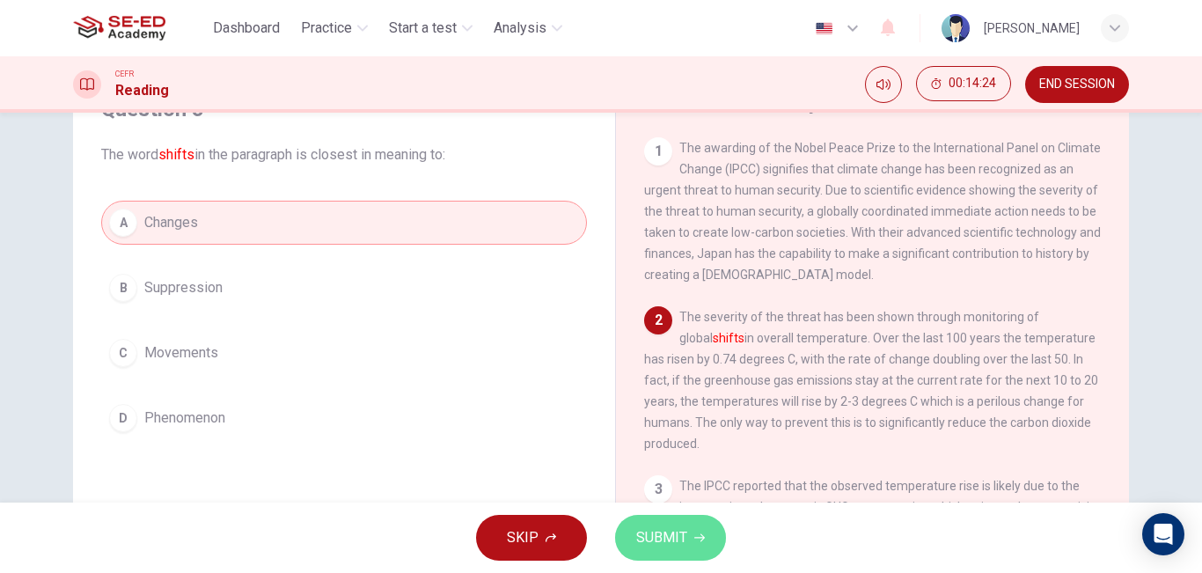
click at [670, 527] on span "SUBMIT" at bounding box center [661, 537] width 51 height 25
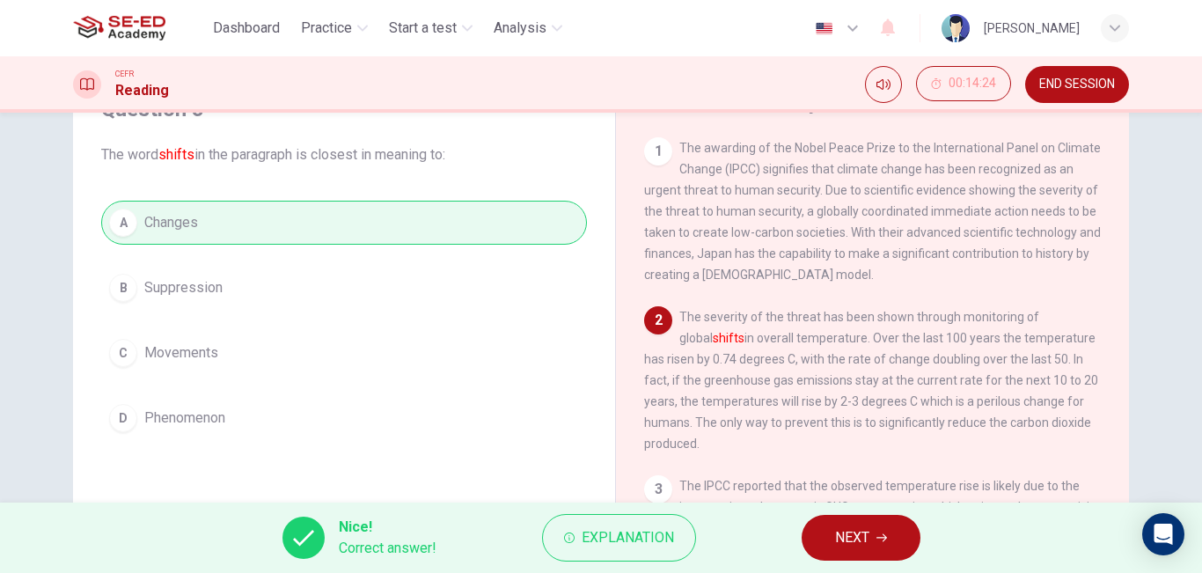
click at [861, 542] on span "NEXT" at bounding box center [852, 537] width 34 height 25
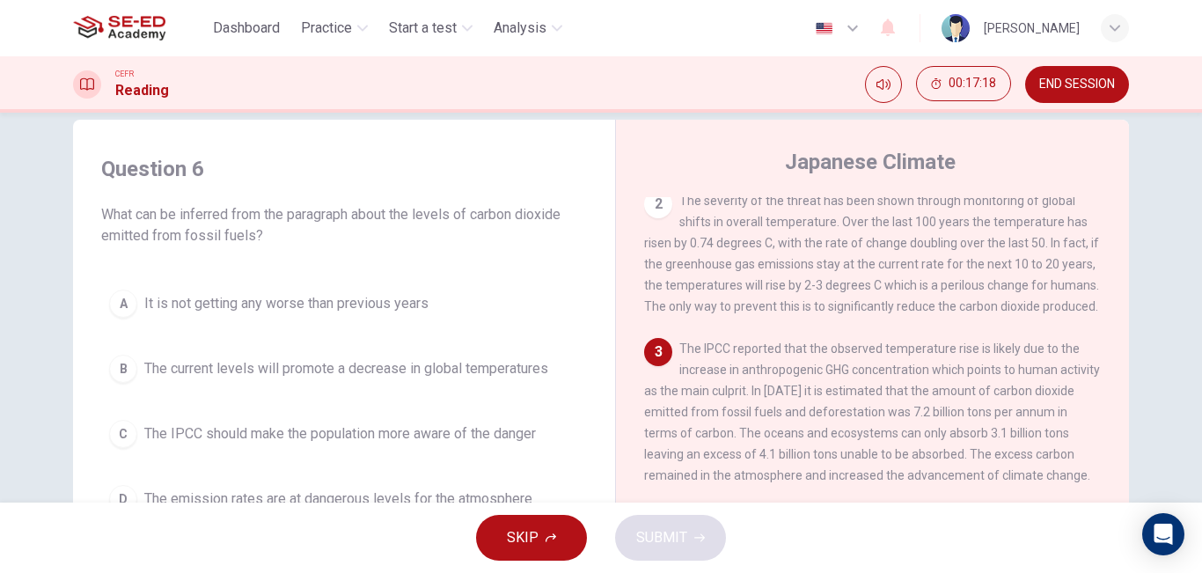
scroll to position [116, 0]
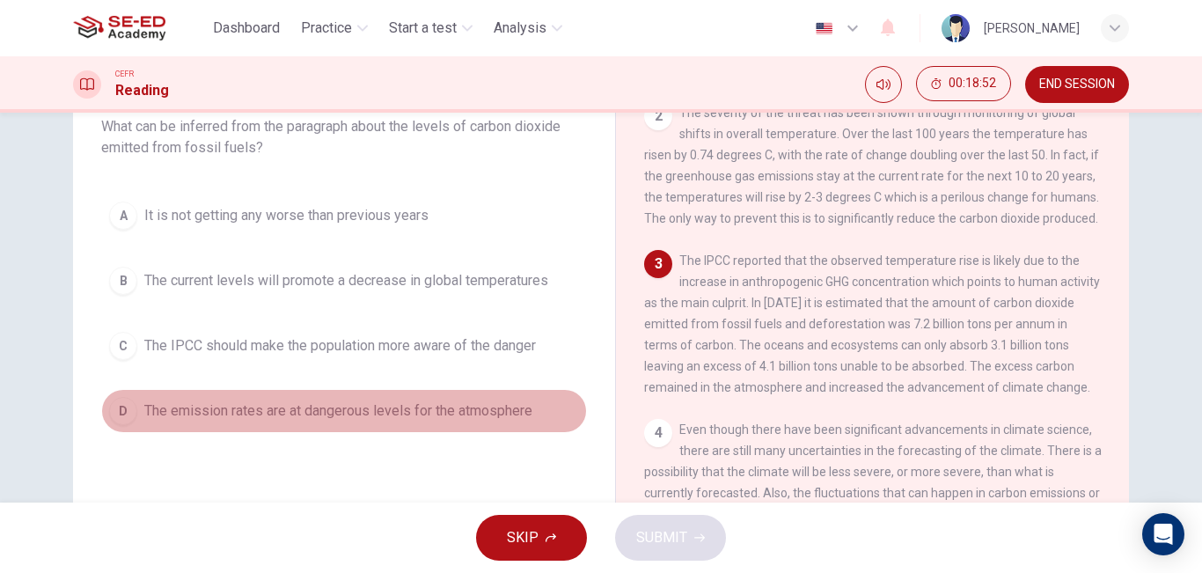
click at [227, 414] on span "The emission rates are at dangerous levels for the atmosphere" at bounding box center [338, 410] width 388 height 21
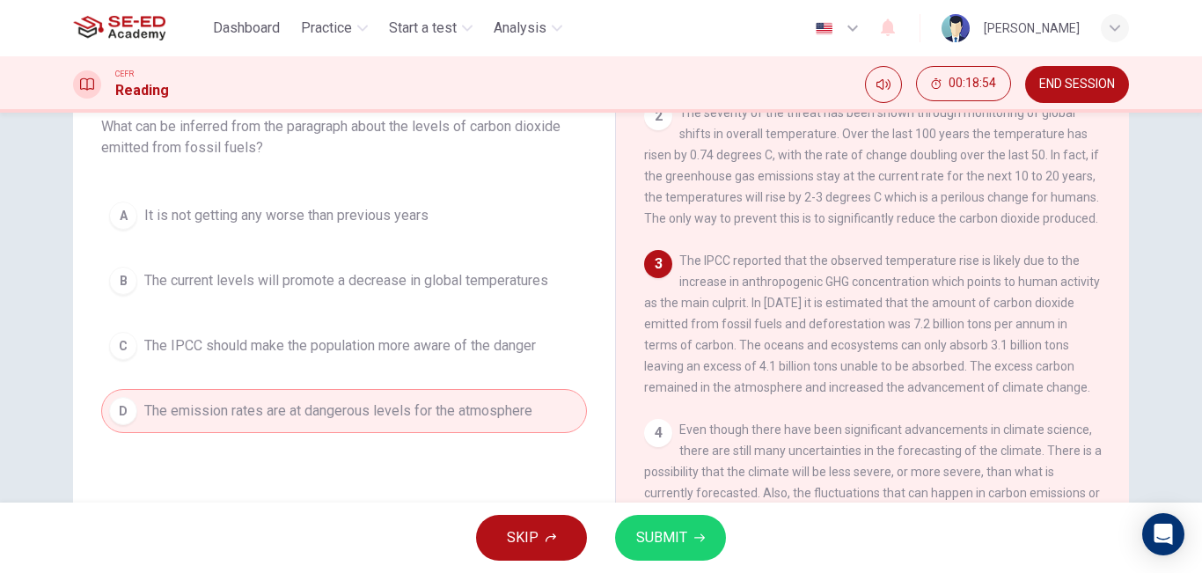
click at [673, 533] on span "SUBMIT" at bounding box center [661, 537] width 51 height 25
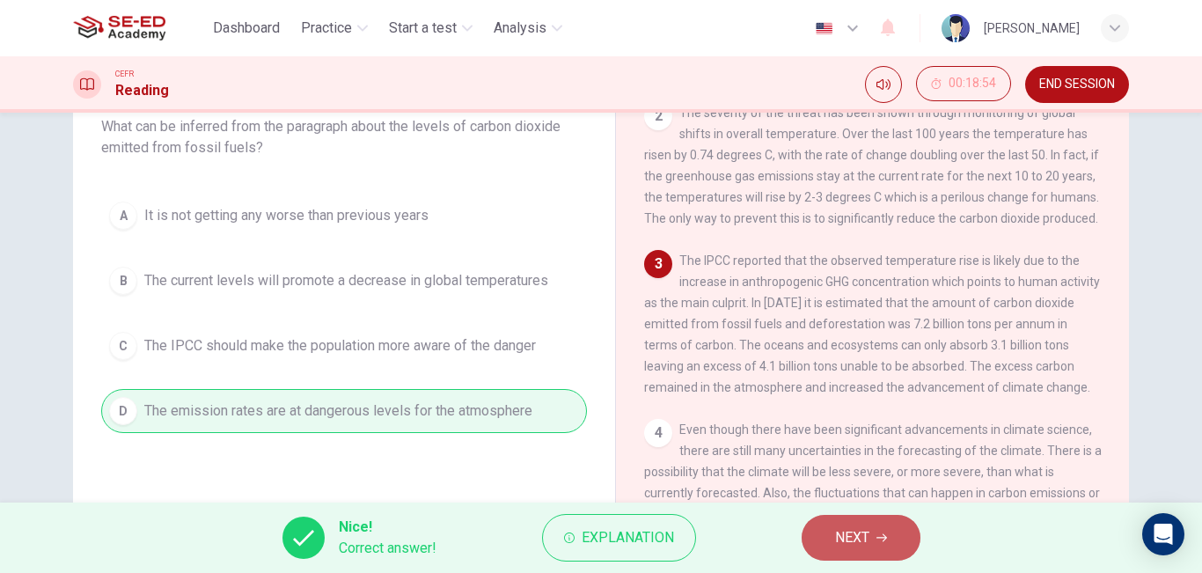
click at [846, 546] on span "NEXT" at bounding box center [852, 537] width 34 height 25
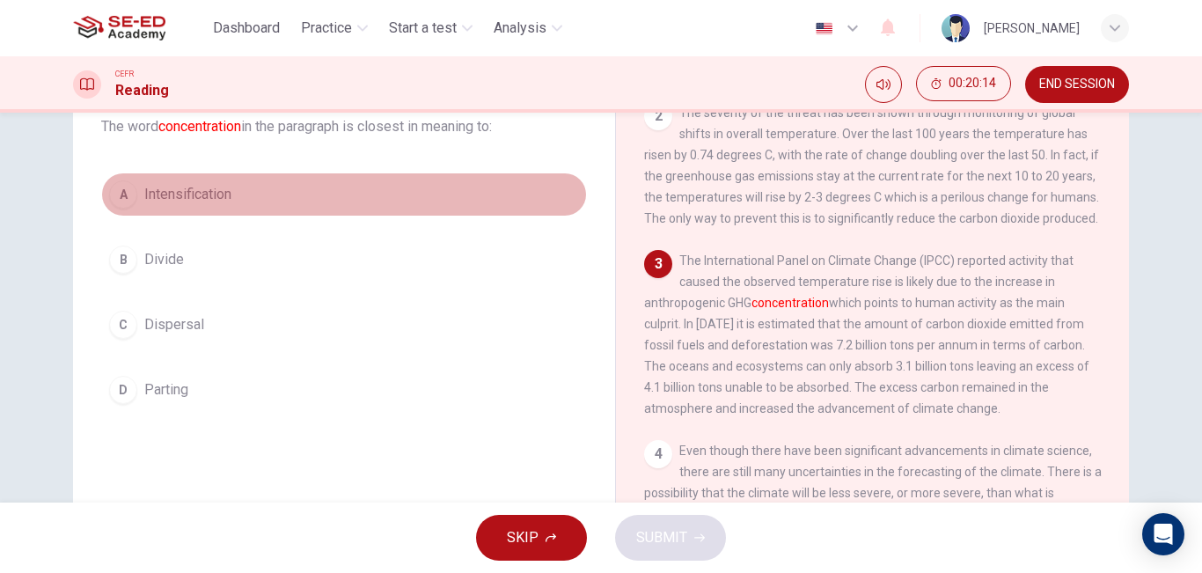
click at [187, 194] on span "Intensification" at bounding box center [187, 194] width 87 height 21
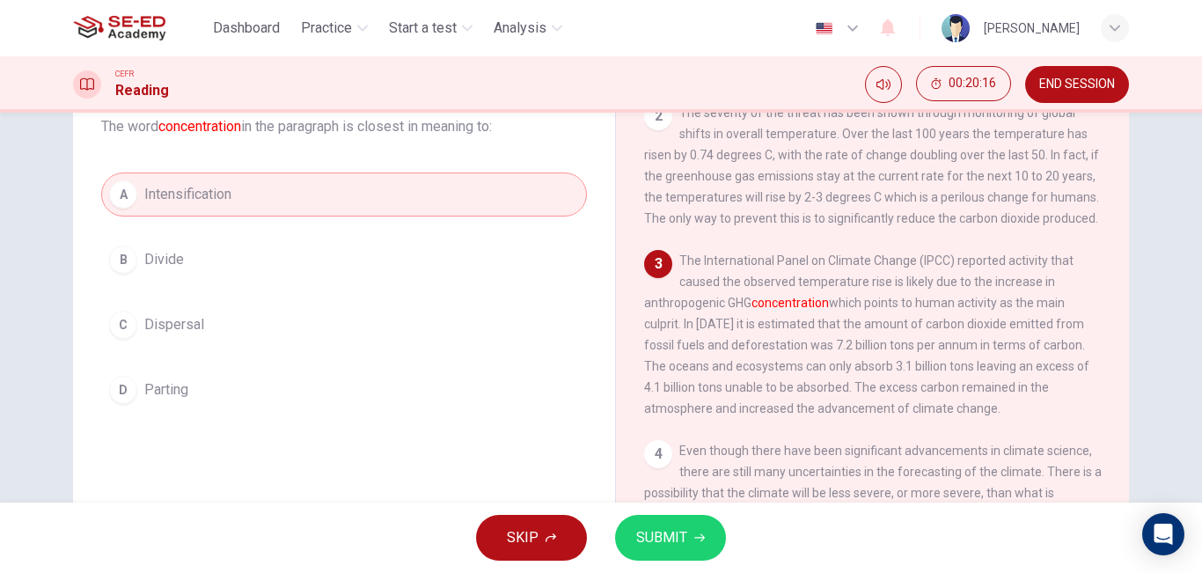
click at [668, 528] on span "SUBMIT" at bounding box center [661, 537] width 51 height 25
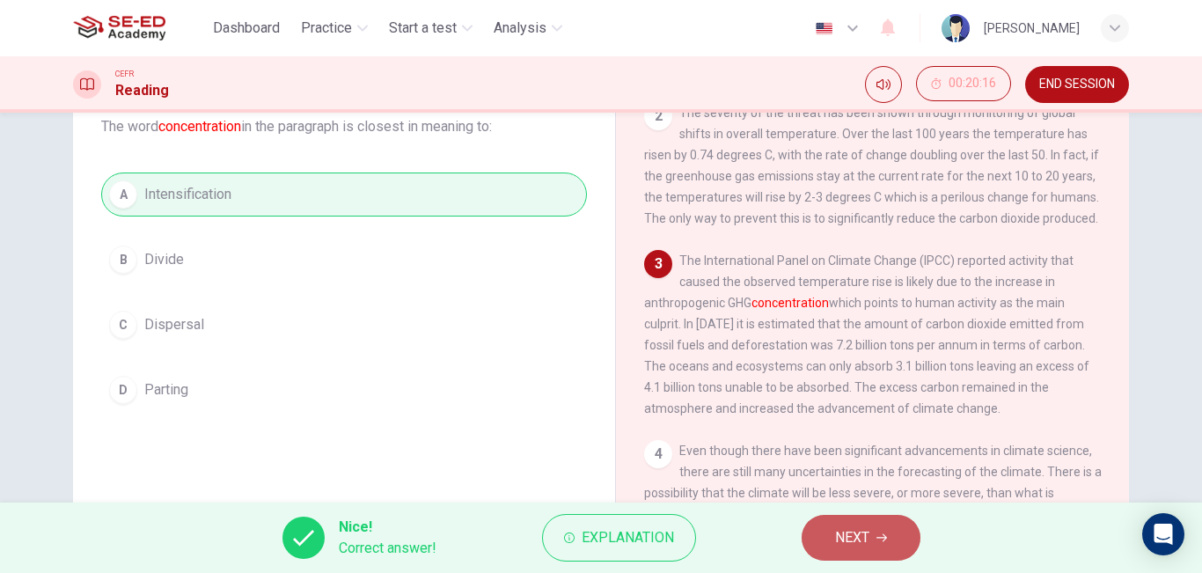
click at [863, 541] on span "NEXT" at bounding box center [852, 537] width 34 height 25
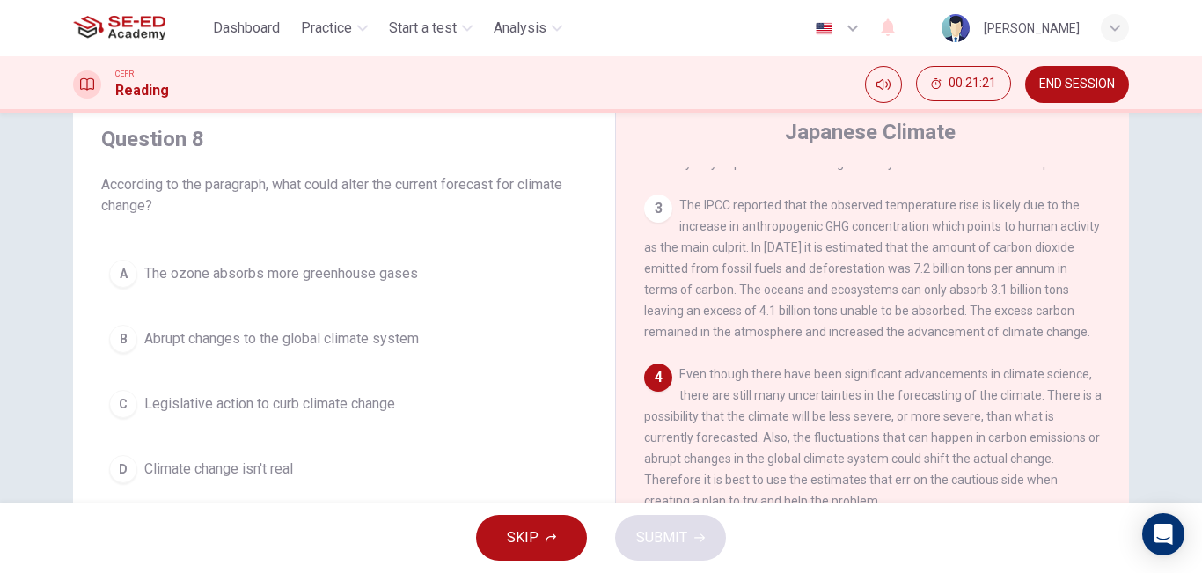
scroll to position [88, 0]
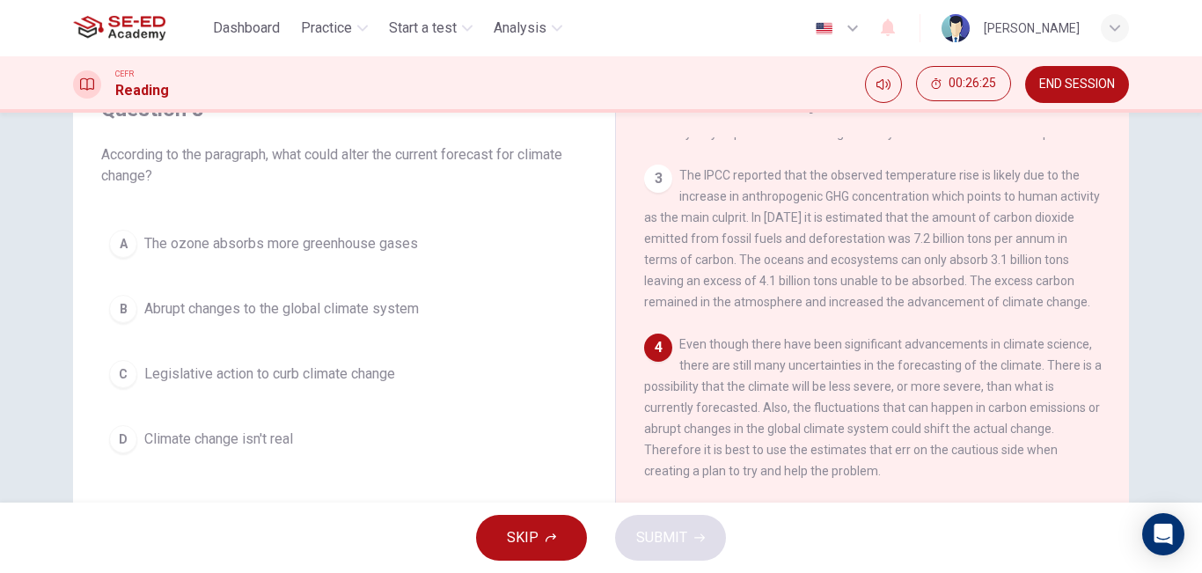
click at [275, 309] on span "Abrupt changes to the global climate system" at bounding box center [281, 308] width 275 height 21
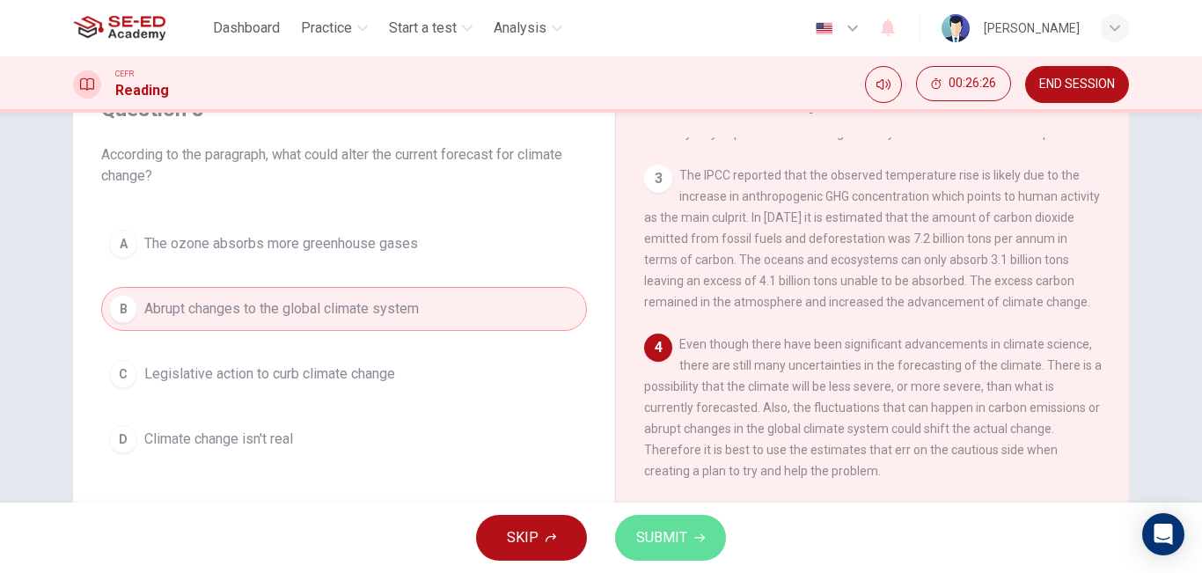
click at [654, 531] on span "SUBMIT" at bounding box center [661, 537] width 51 height 25
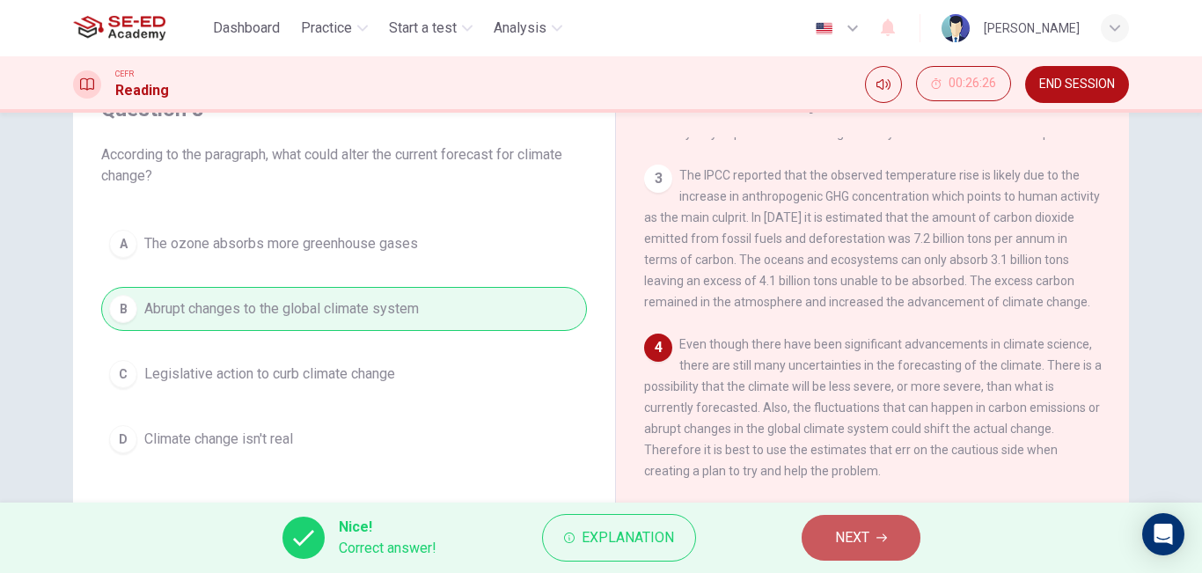
click at [861, 547] on span "NEXT" at bounding box center [852, 537] width 34 height 25
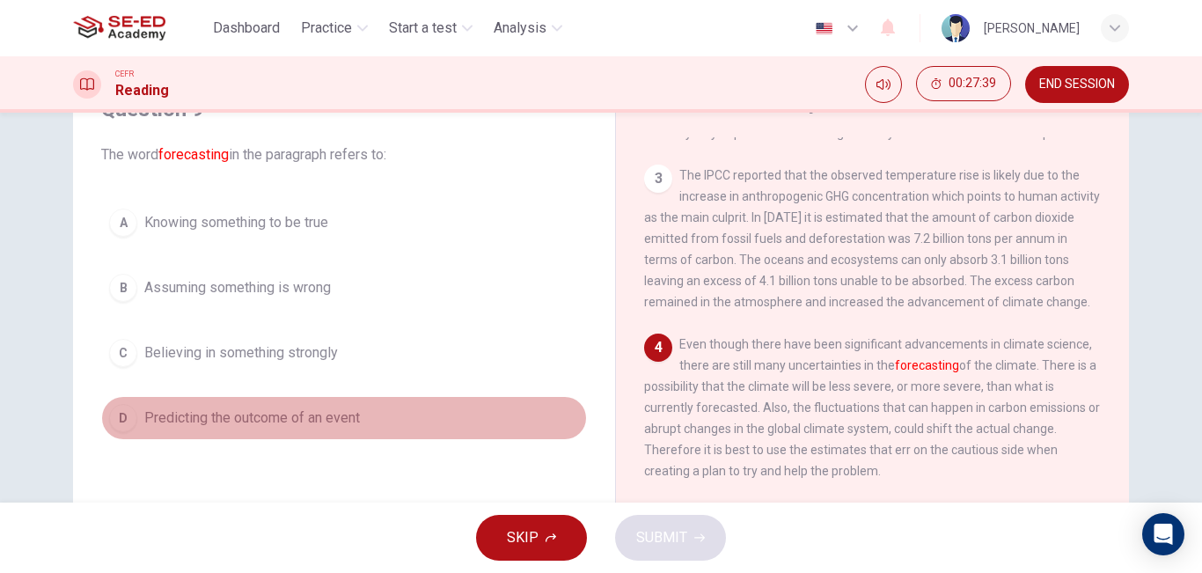
click at [282, 426] on span "Predicting the outcome of an event" at bounding box center [252, 417] width 216 height 21
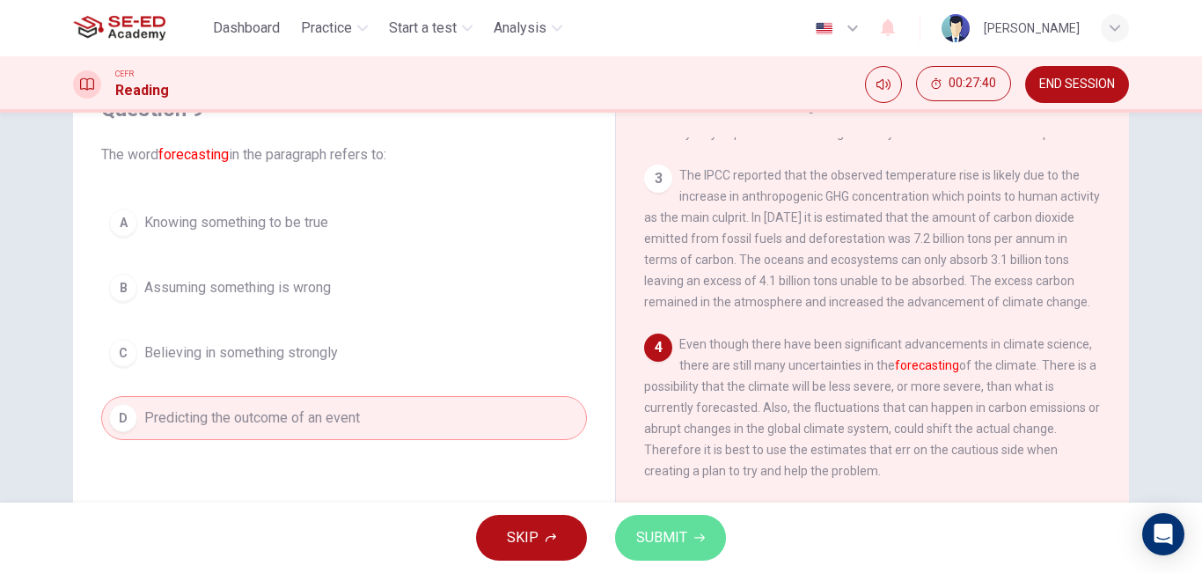
click at [669, 529] on span "SUBMIT" at bounding box center [661, 537] width 51 height 25
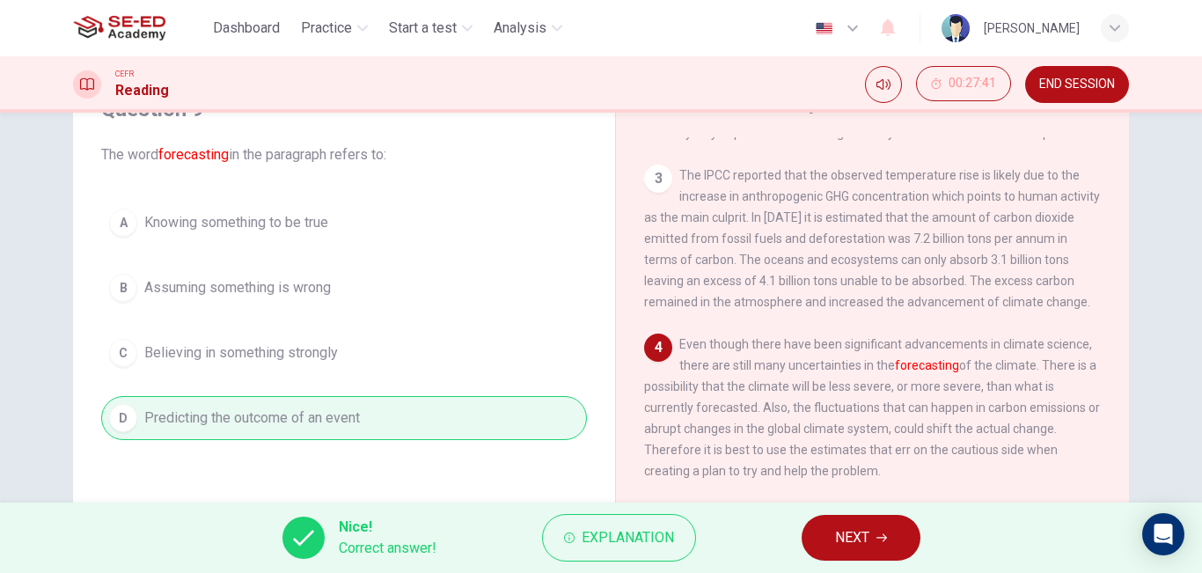
click at [870, 550] on button "NEXT" at bounding box center [861, 538] width 119 height 46
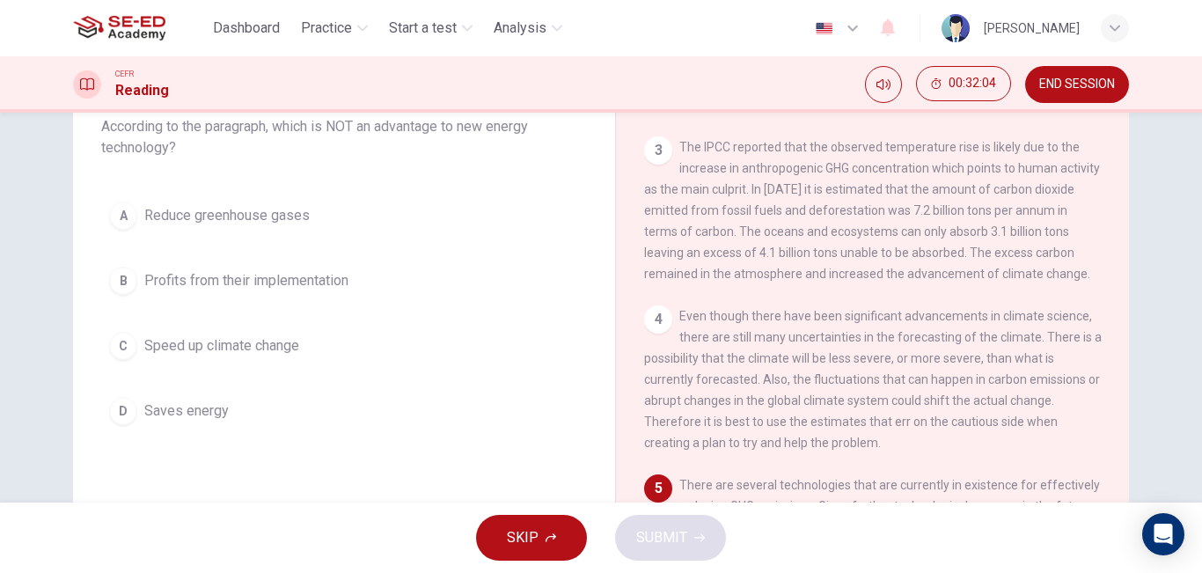
scroll to position [204, 0]
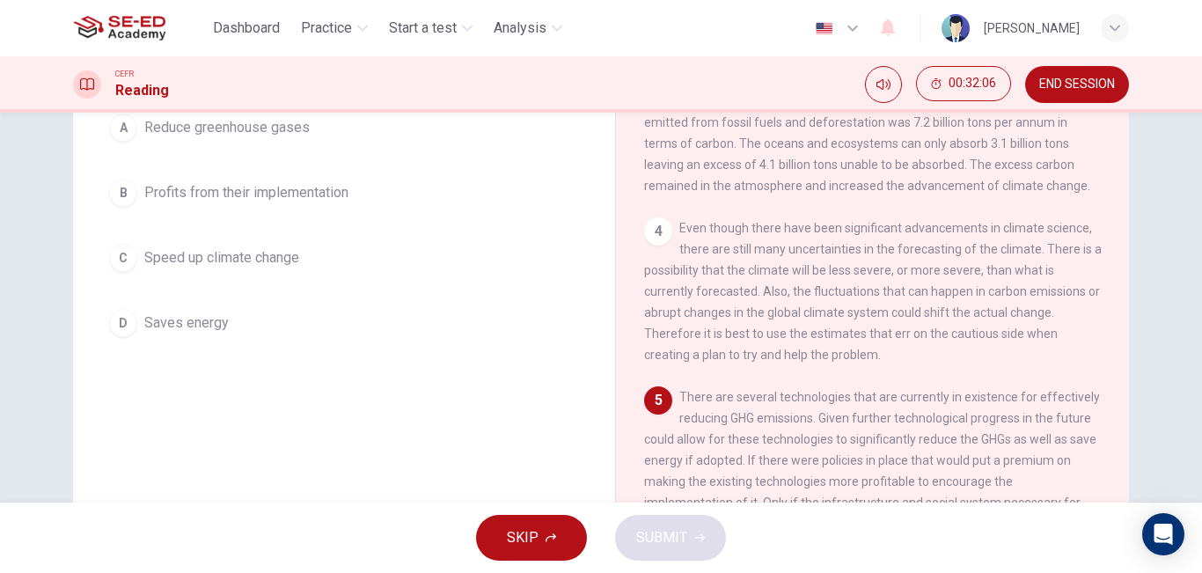
click at [292, 260] on span "Speed up climate change" at bounding box center [221, 257] width 155 height 21
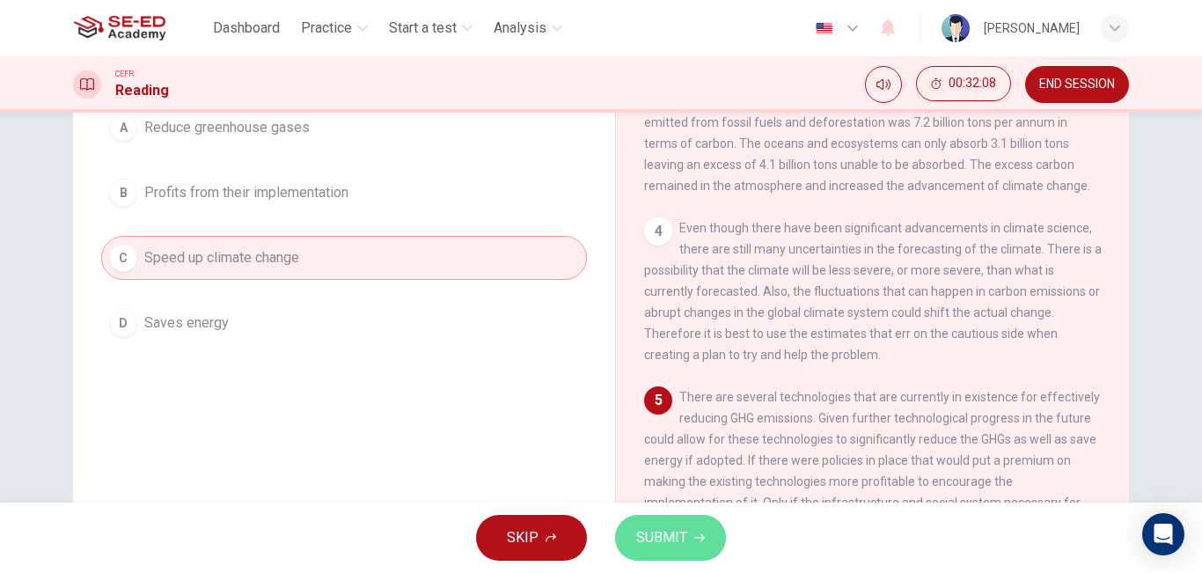
click at [675, 538] on span "SUBMIT" at bounding box center [661, 537] width 51 height 25
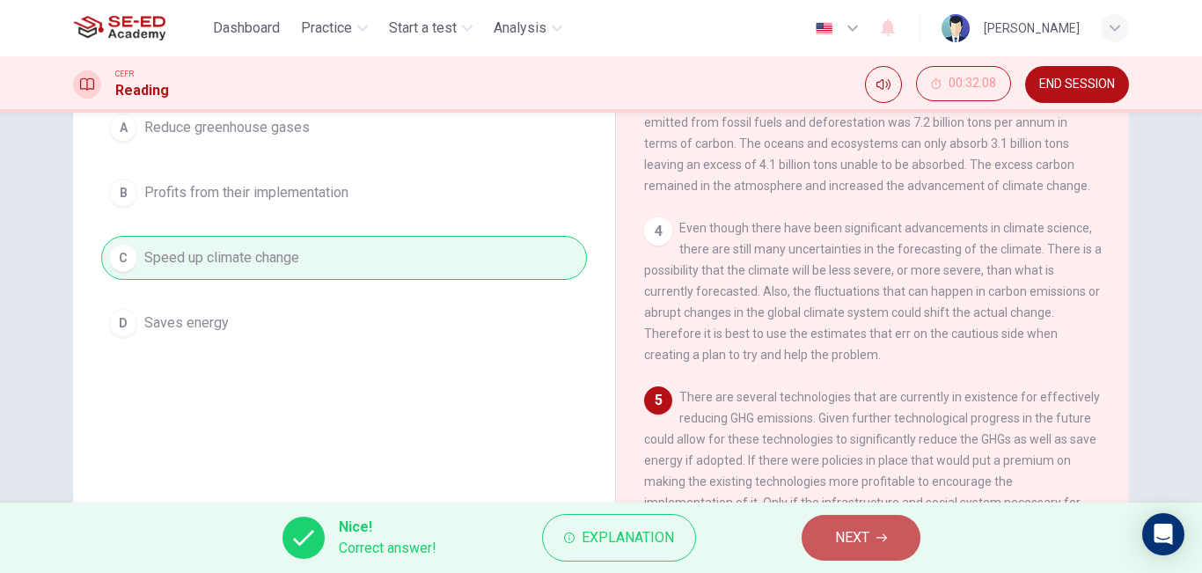
click at [869, 538] on span "NEXT" at bounding box center [852, 537] width 34 height 25
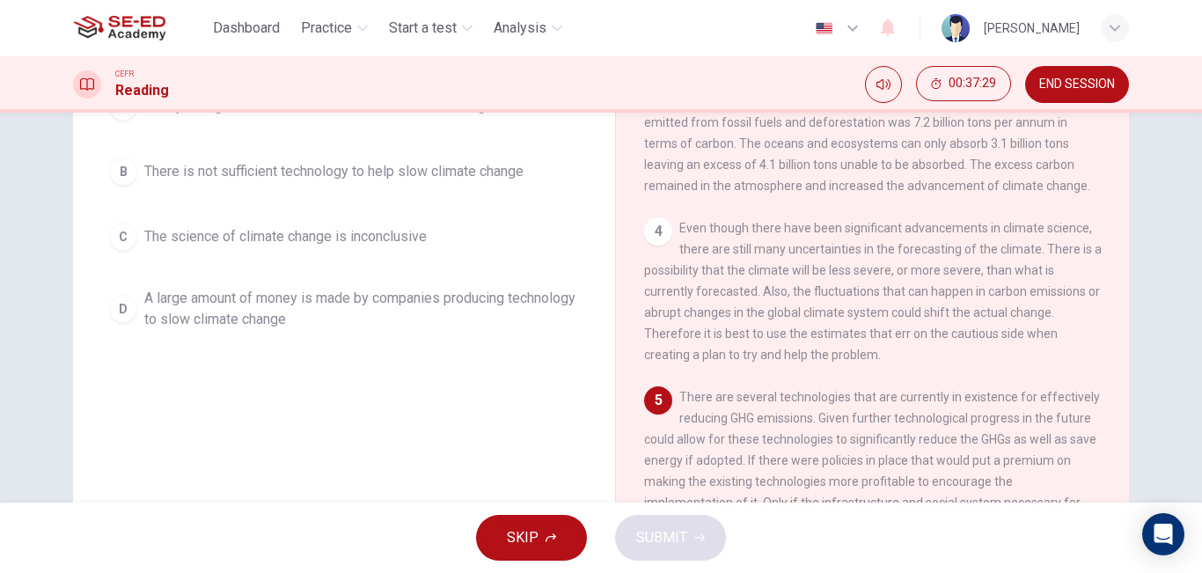
scroll to position [116, 0]
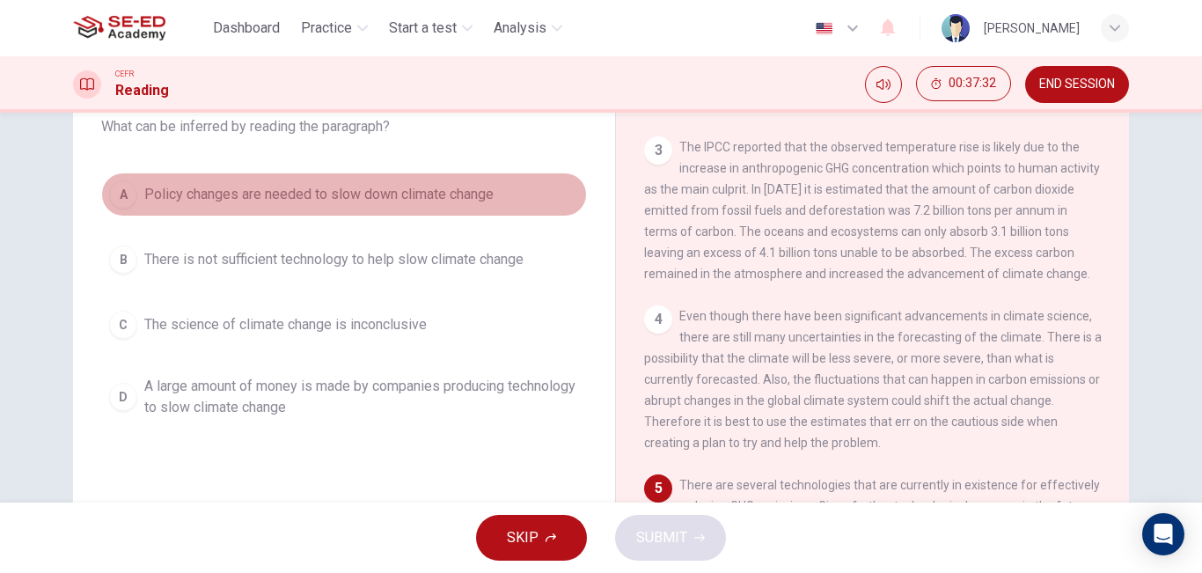
click at [351, 205] on button "A Policy changes are needed to slow down climate change" at bounding box center [344, 194] width 486 height 44
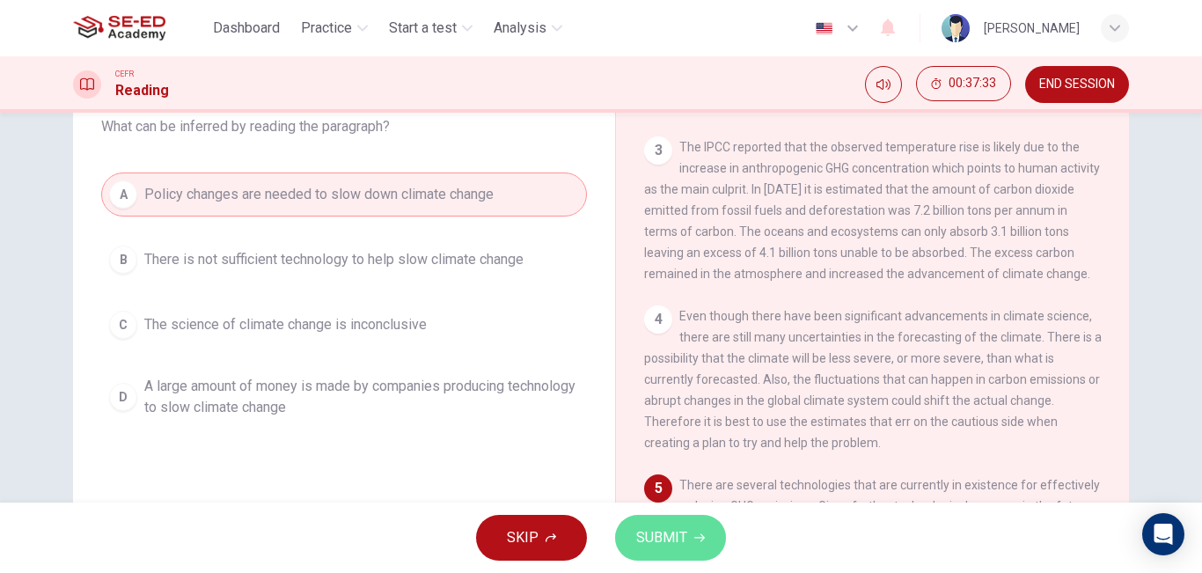
click at [661, 538] on span "SUBMIT" at bounding box center [661, 537] width 51 height 25
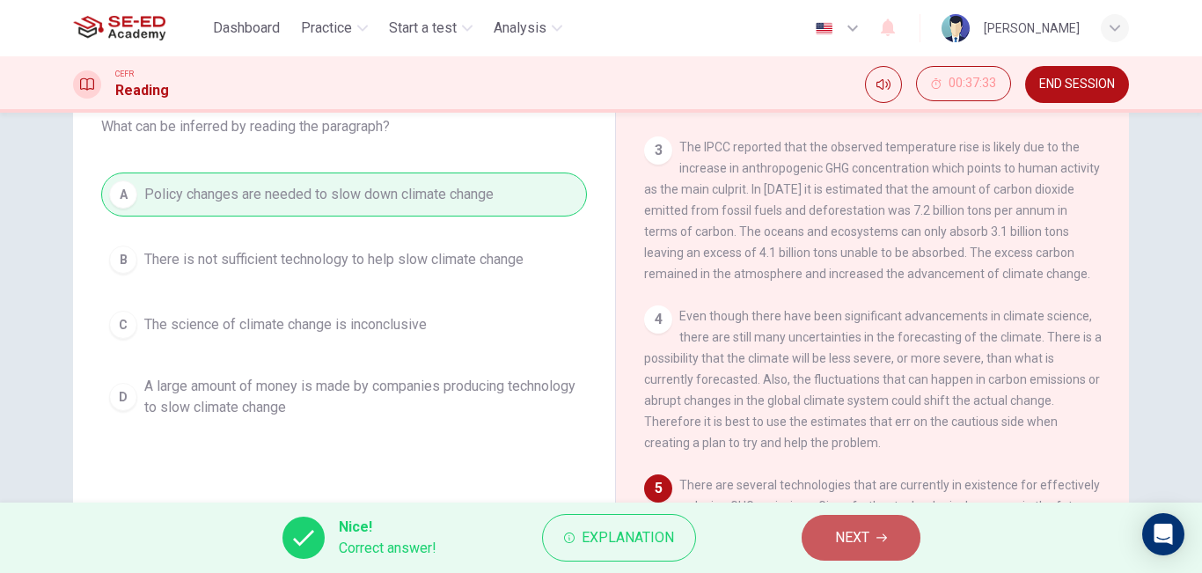
click at [864, 537] on span "NEXT" at bounding box center [852, 537] width 34 height 25
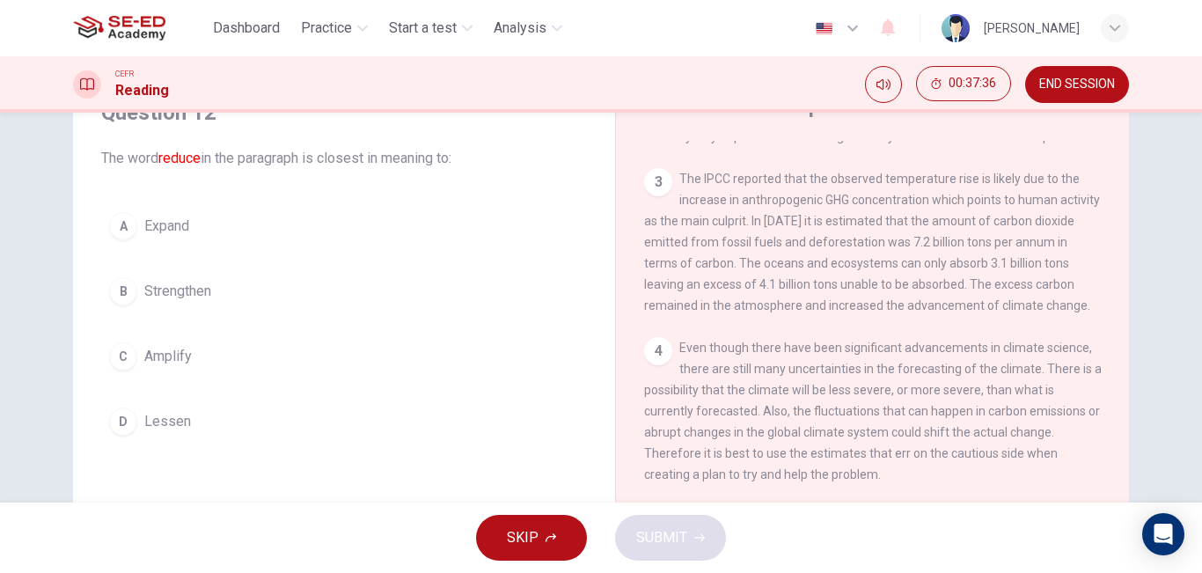
scroll to position [88, 0]
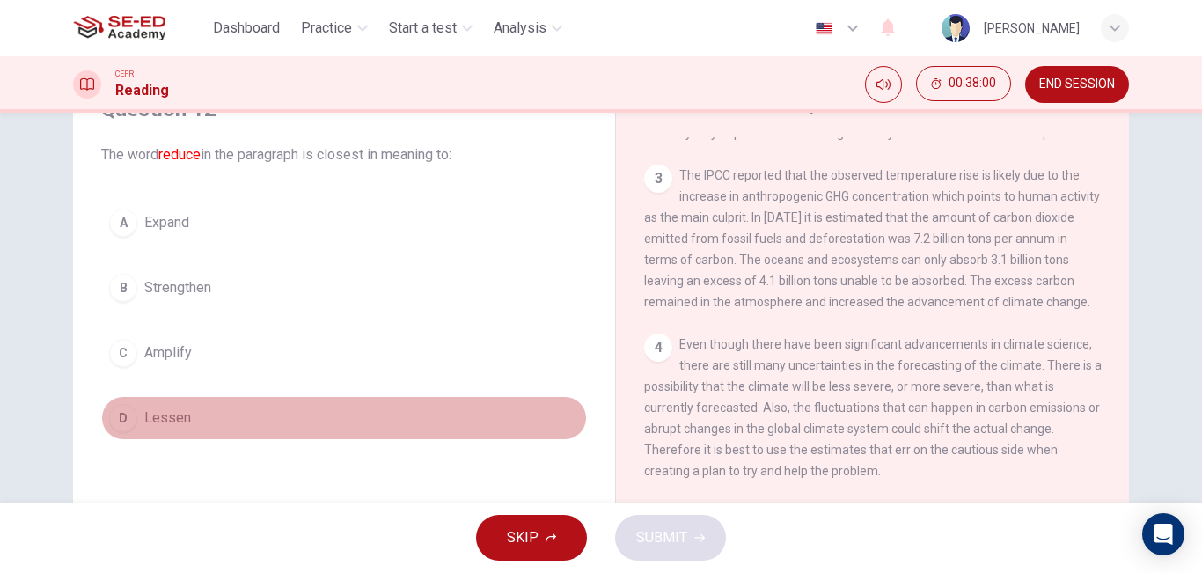
click at [172, 420] on span "Lessen" at bounding box center [167, 417] width 47 height 21
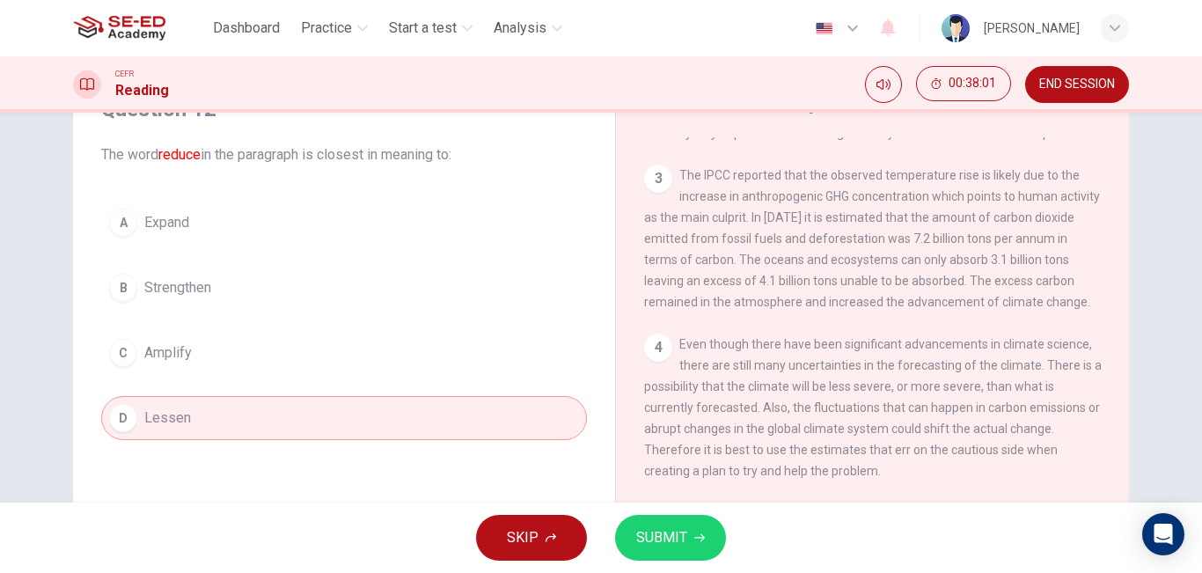
click at [685, 532] on span "SUBMIT" at bounding box center [661, 537] width 51 height 25
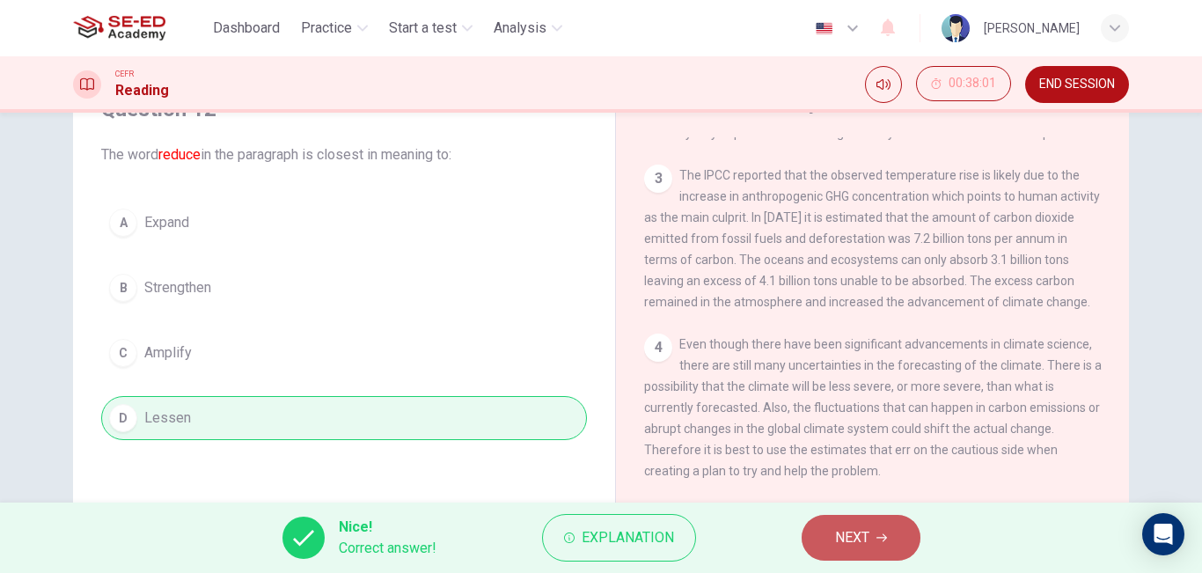
click at [842, 536] on span "NEXT" at bounding box center [852, 537] width 34 height 25
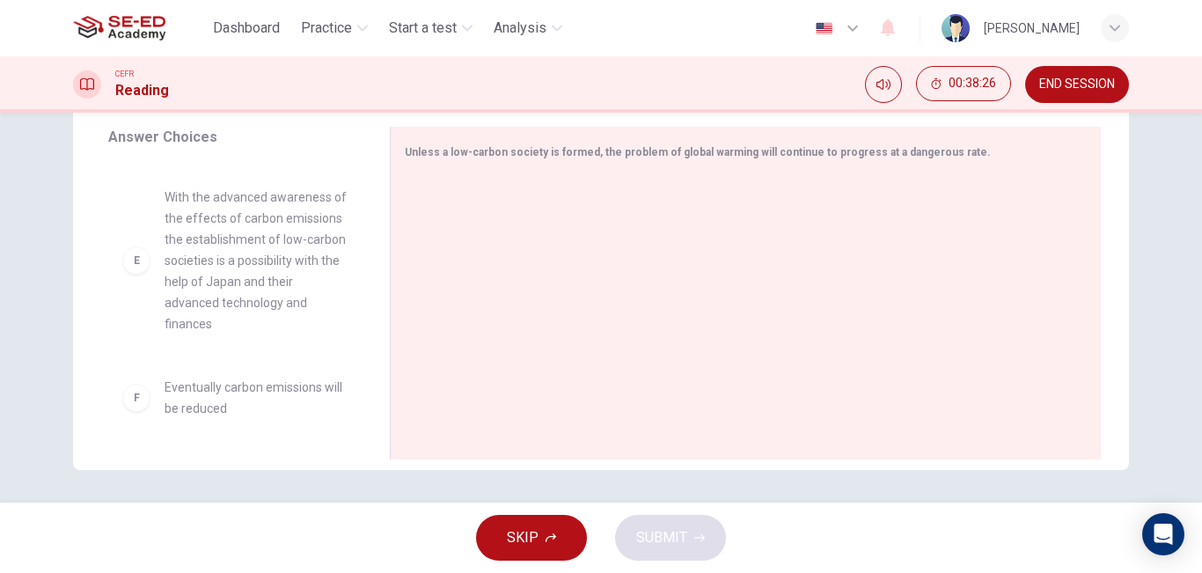
scroll to position [292, 0]
drag, startPoint x: 219, startPoint y: 405, endPoint x: 545, endPoint y: 282, distance: 348.1
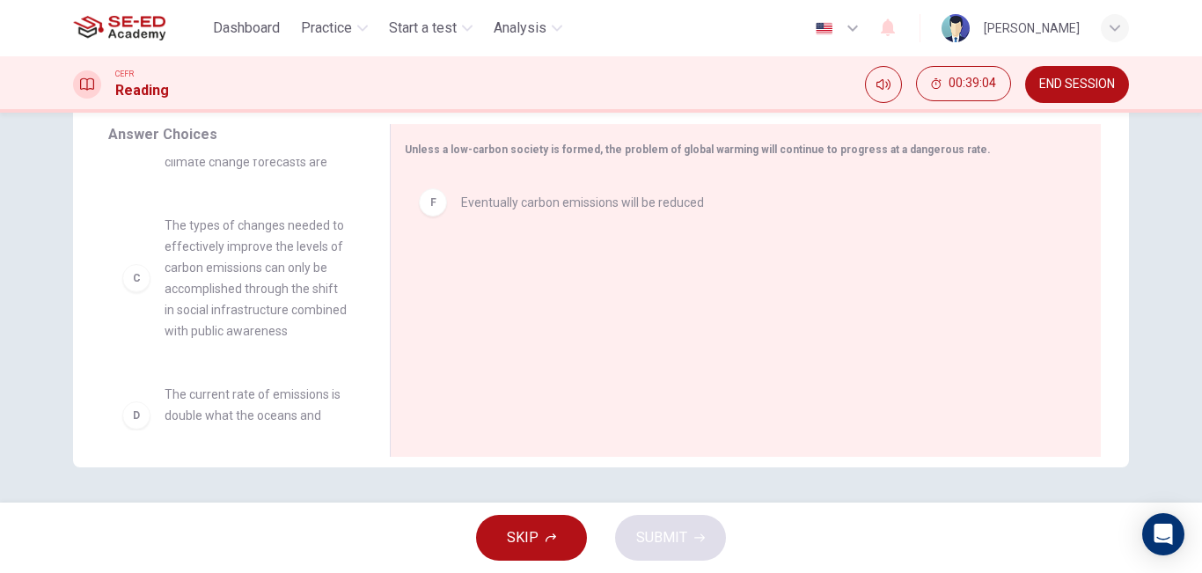
scroll to position [232, 0]
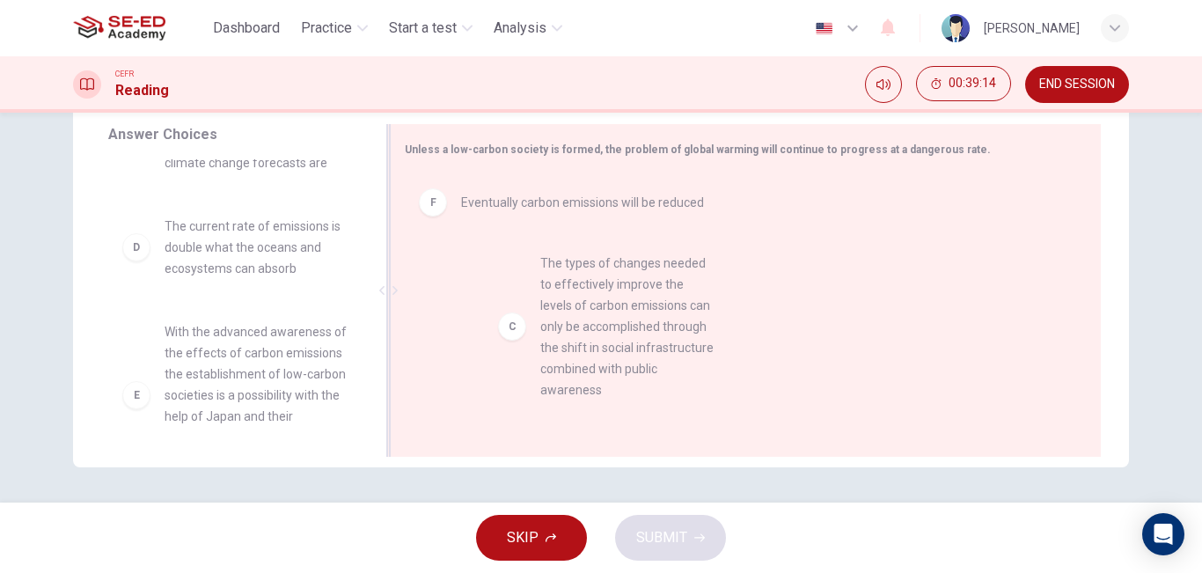
drag, startPoint x: 231, startPoint y: 319, endPoint x: 626, endPoint y: 331, distance: 394.4
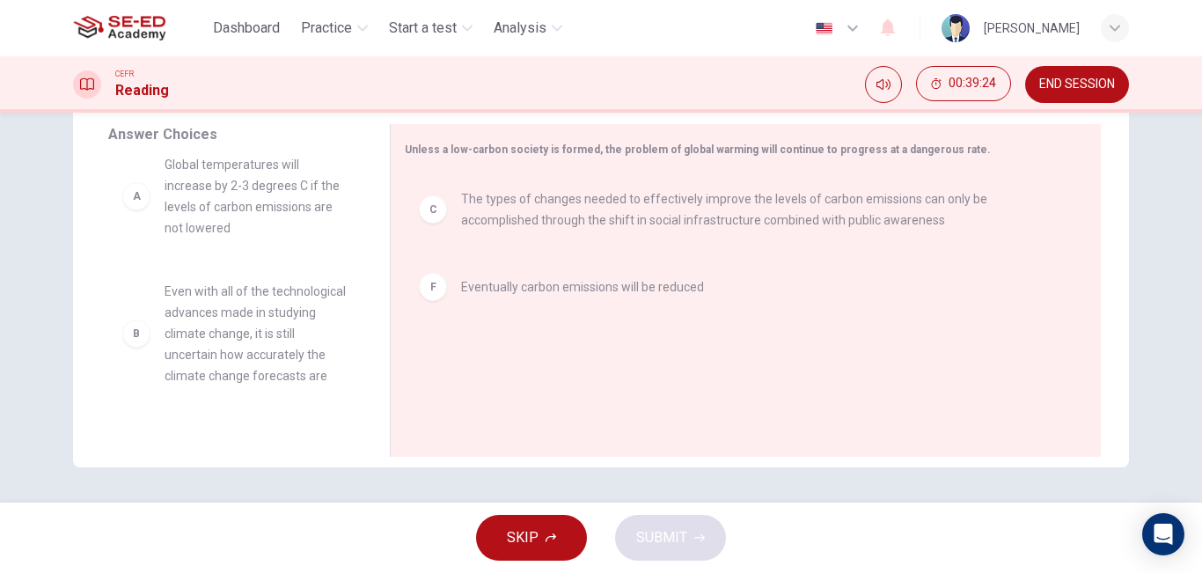
scroll to position [0, 0]
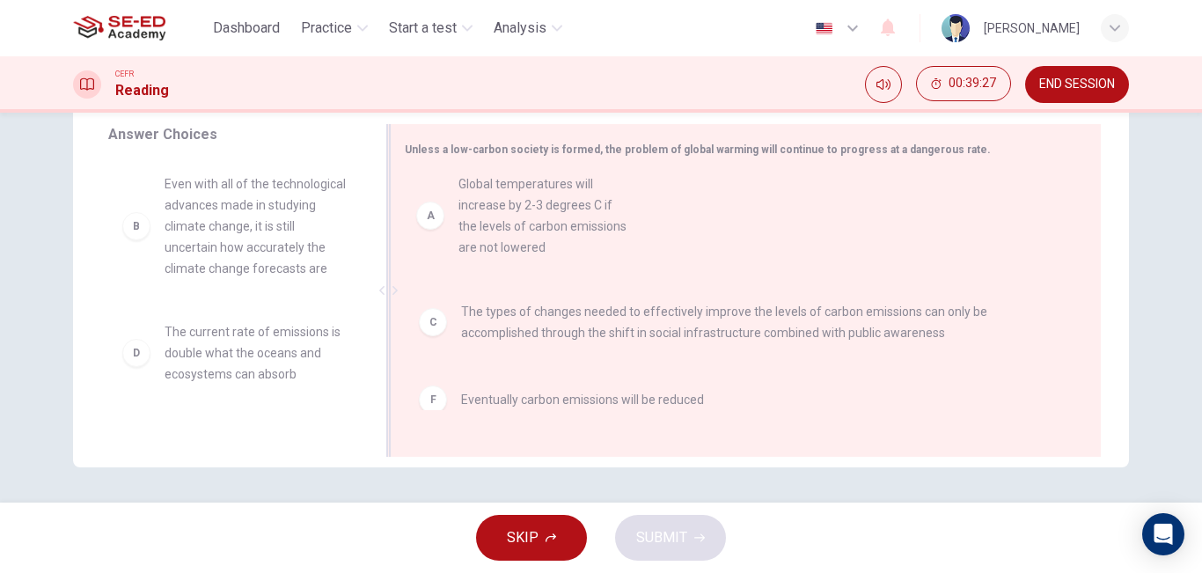
drag, startPoint x: 267, startPoint y: 244, endPoint x: 563, endPoint y: 245, distance: 295.6
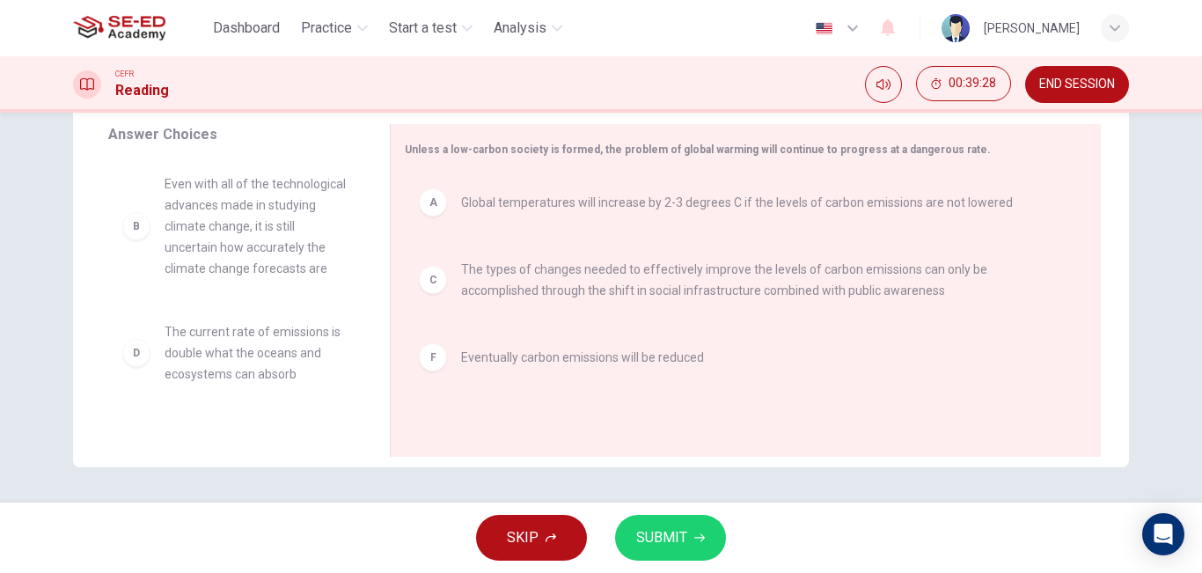
click at [684, 545] on span "SUBMIT" at bounding box center [661, 537] width 51 height 25
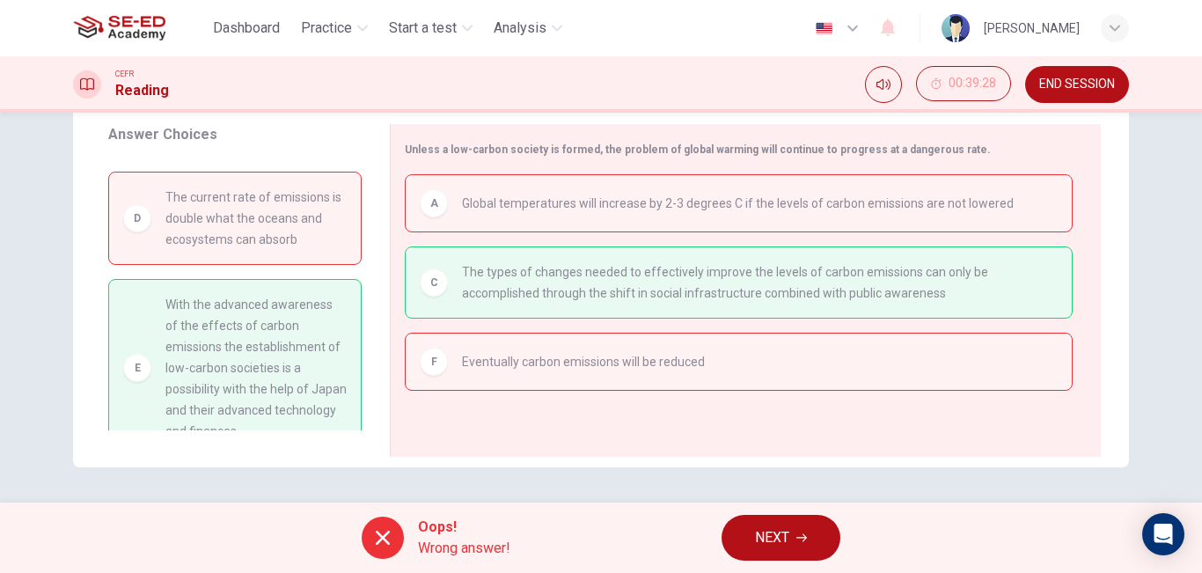
scroll to position [185, 0]
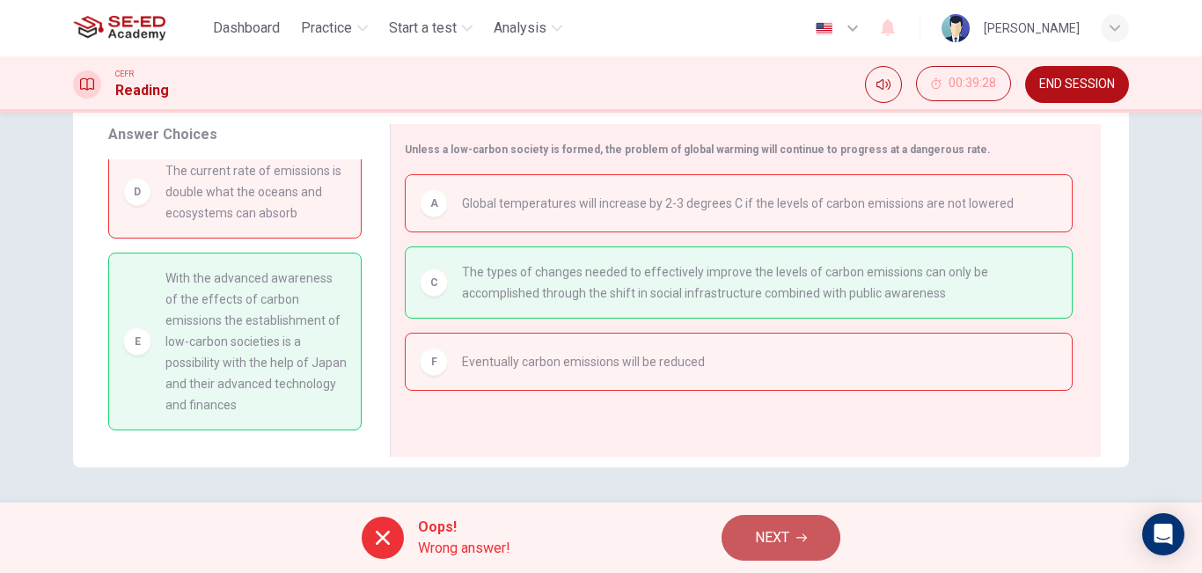
click at [751, 544] on button "NEXT" at bounding box center [781, 538] width 119 height 46
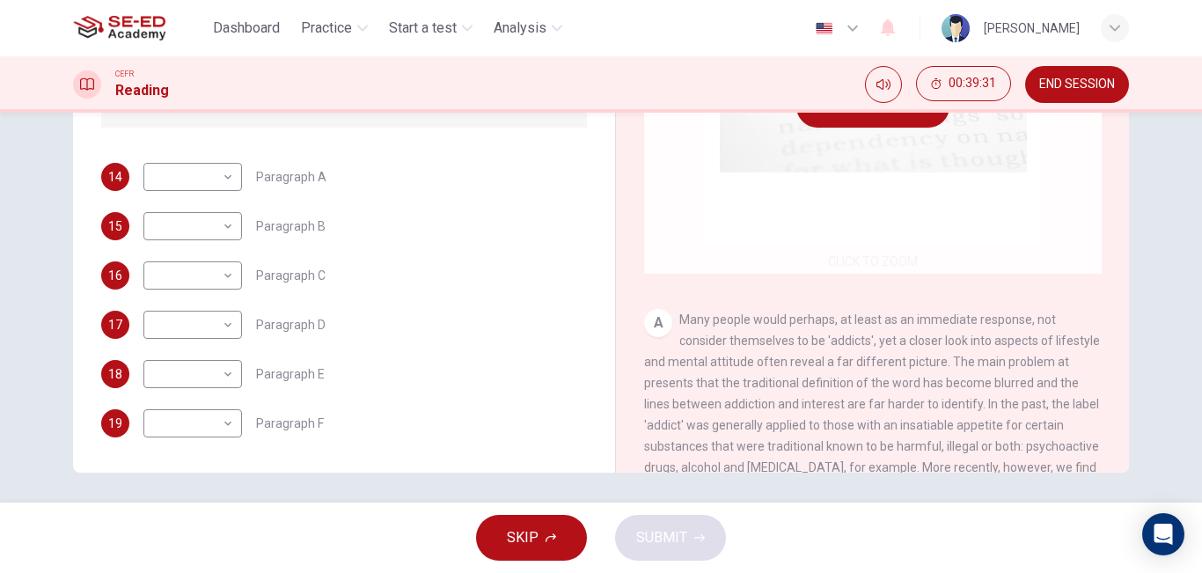
scroll to position [292, 0]
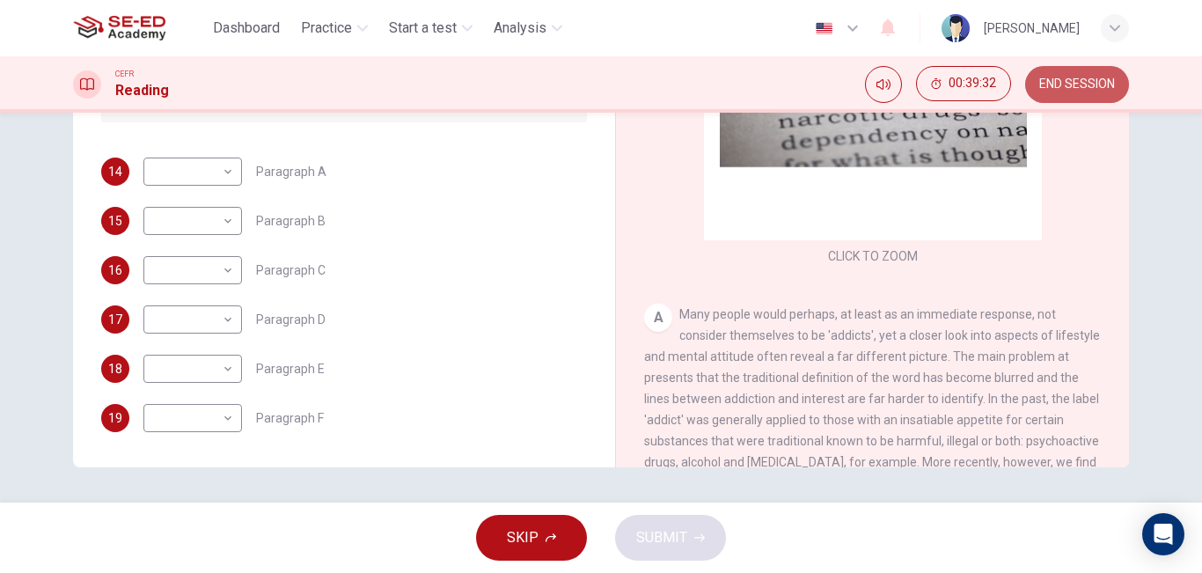
click at [1081, 89] on span "END SESSION" at bounding box center [1077, 84] width 76 height 14
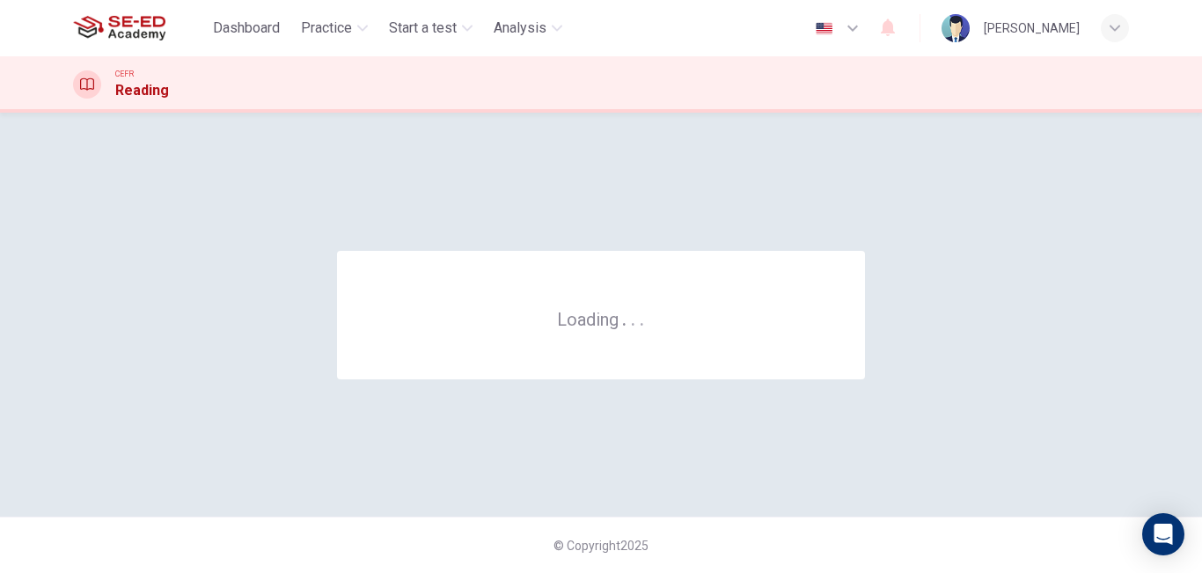
scroll to position [0, 0]
